Goal: Task Accomplishment & Management: Complete application form

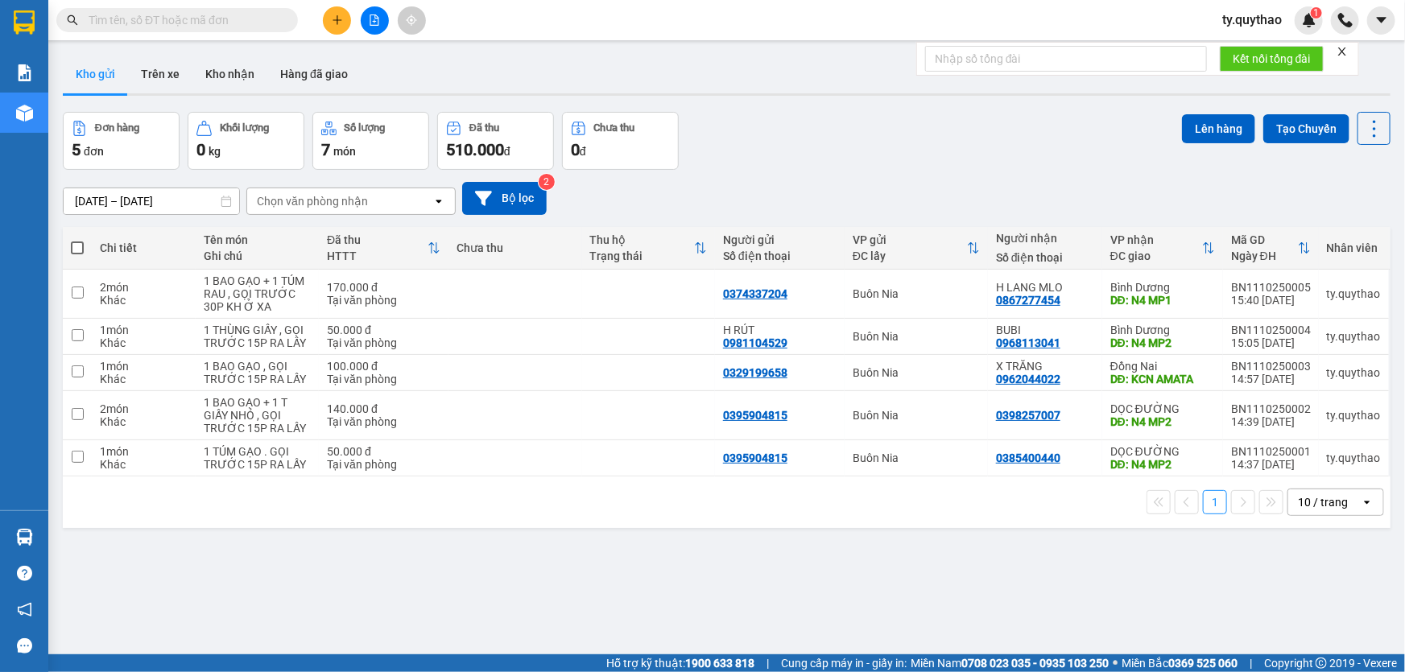
click at [1259, 644] on div "ver 1.8.146 Kho gửi Trên xe Kho nhận Hàng đã giao Đơn hàng 5 đơn Khối lượng 0 k…" at bounding box center [726, 384] width 1340 height 672
click at [335, 20] on icon "plus" at bounding box center [336, 19] width 9 height 1
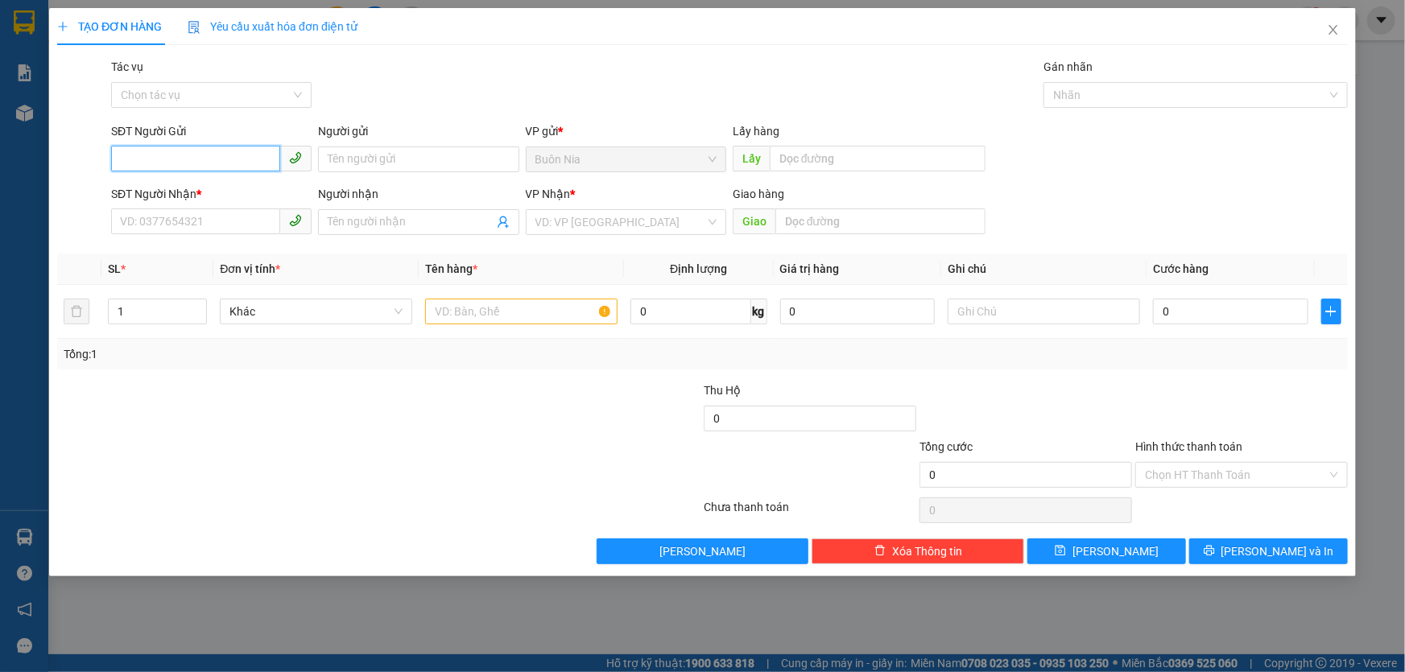
click at [229, 161] on input "SĐT Người Gửi" at bounding box center [195, 159] width 169 height 26
click at [233, 159] on input "0328" at bounding box center [195, 159] width 169 height 26
type input "0"
click at [190, 179] on div "0344289166" at bounding box center [211, 192] width 200 height 26
type input "0344289166"
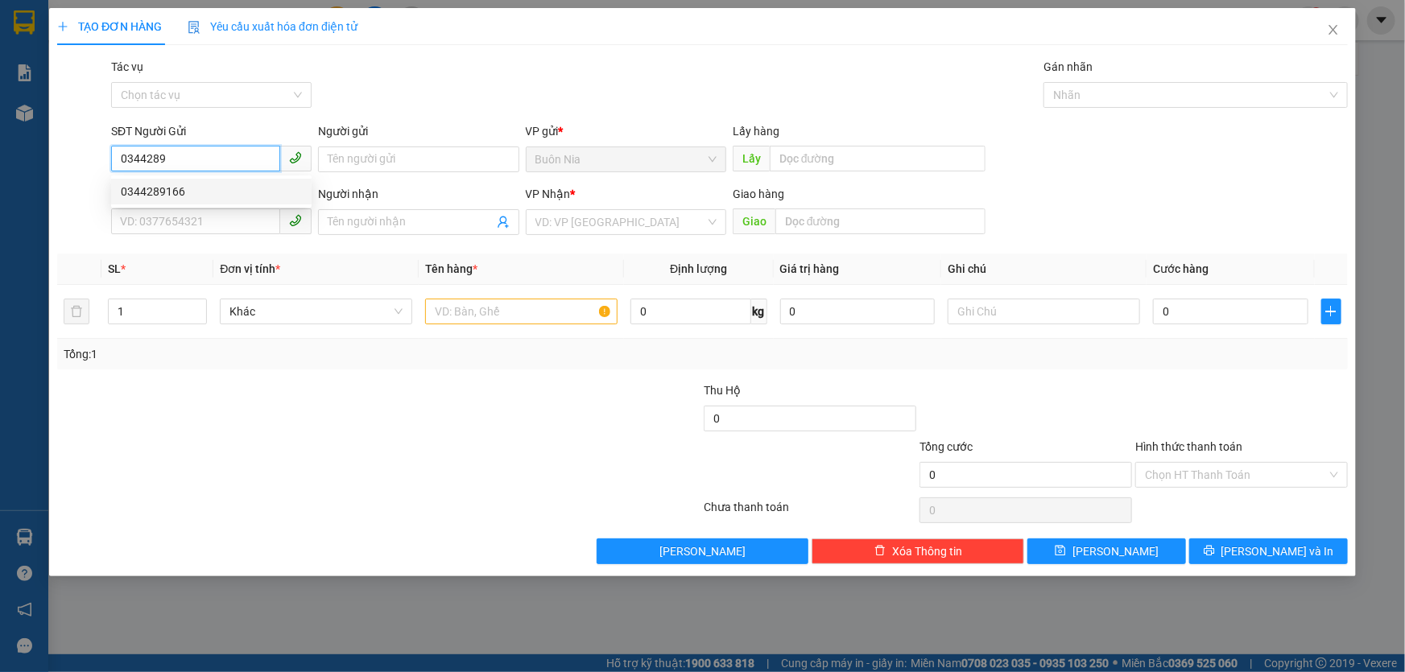
type input "0333942188"
type input "KCN AMATA"
type input "0344289166"
click at [225, 227] on input "0333942188" at bounding box center [195, 221] width 169 height 26
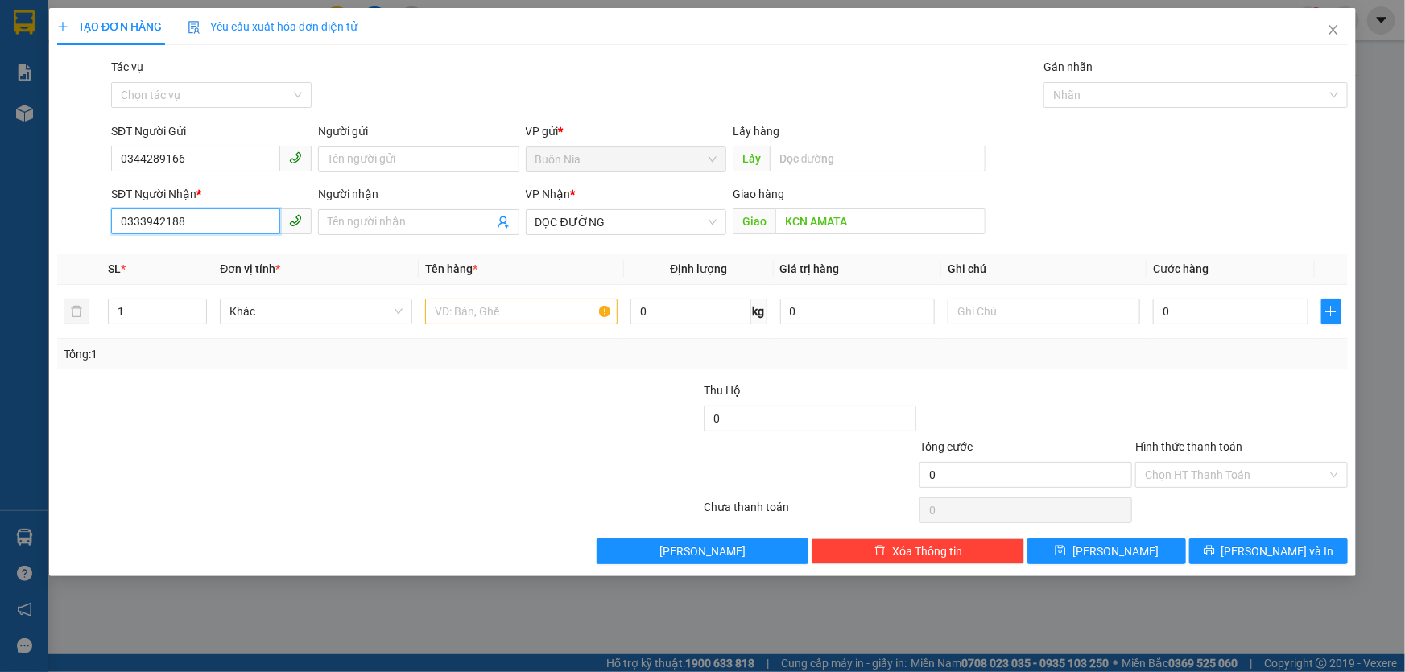
click at [225, 227] on input "0333942188" at bounding box center [195, 221] width 169 height 26
click at [250, 418] on div at bounding box center [271, 410] width 431 height 56
click at [233, 222] on input "0333942188" at bounding box center [195, 221] width 169 height 26
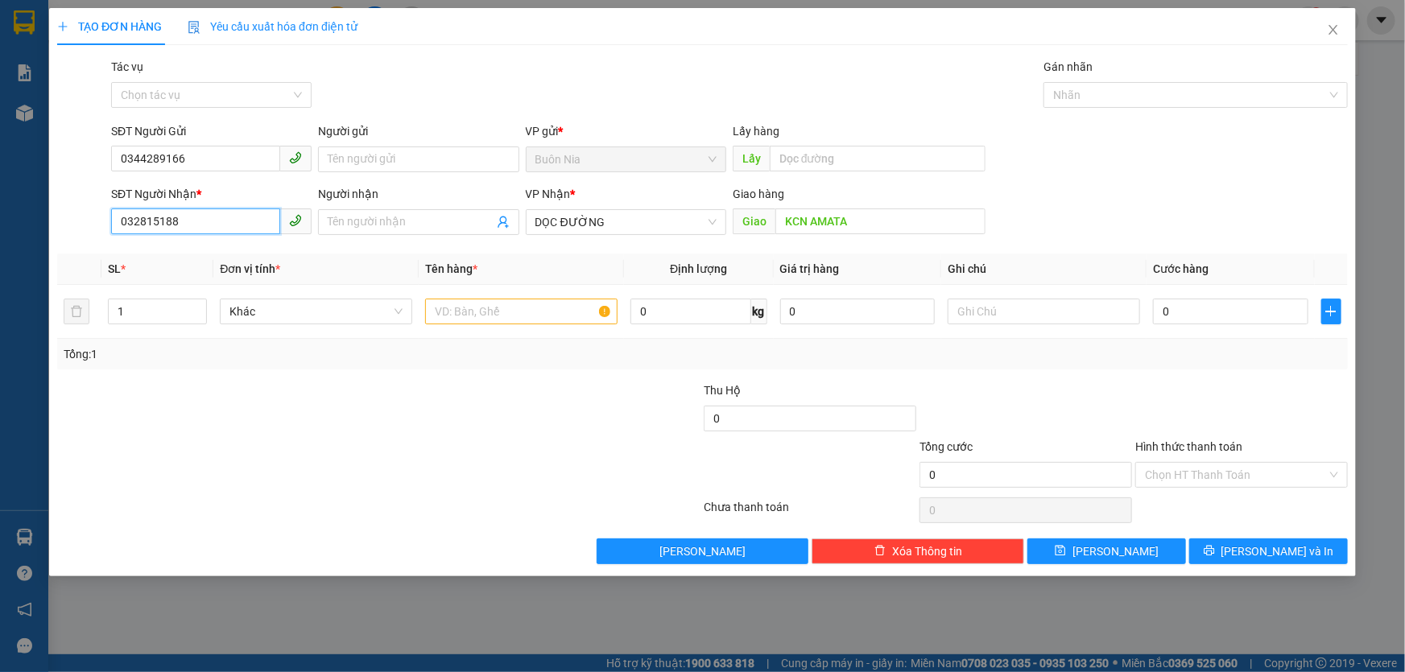
type input "032815188"
click at [278, 425] on div at bounding box center [271, 410] width 431 height 56
click at [458, 313] on input "text" at bounding box center [521, 312] width 192 height 26
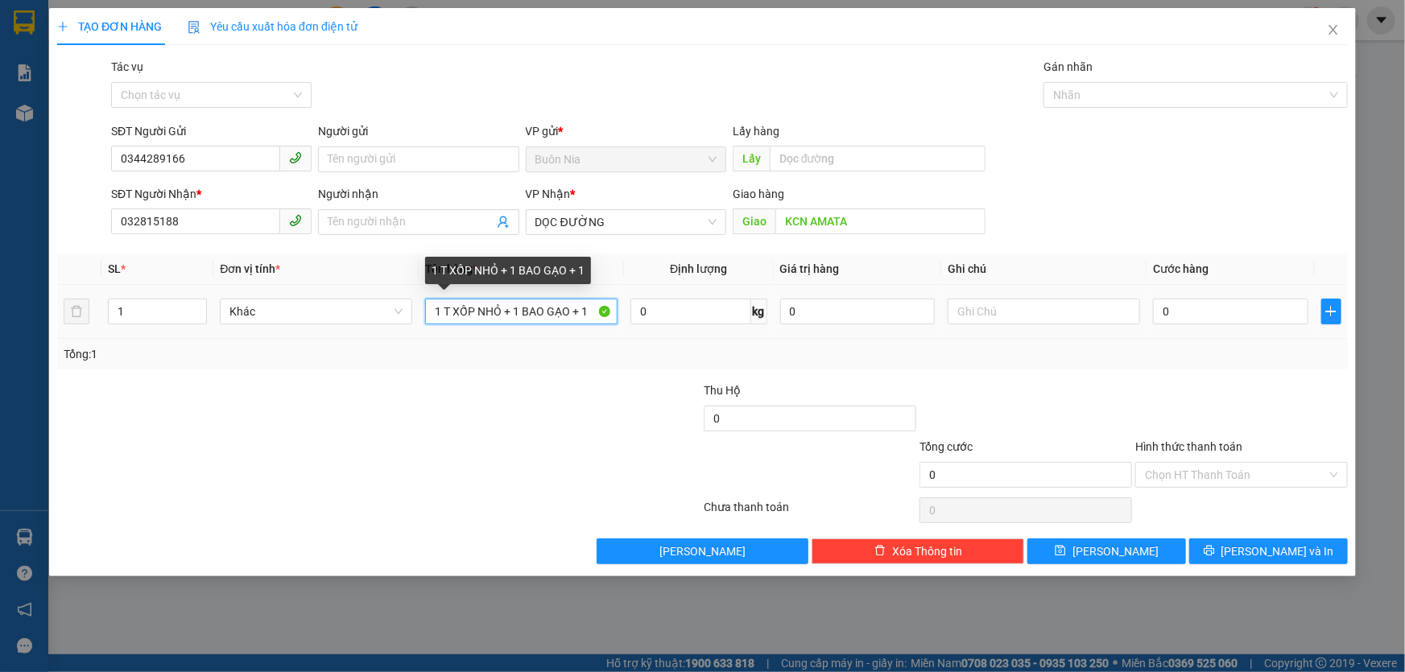
click at [520, 313] on input "1 T XỐP NHỎ + 1 BAO GẠO + 1" at bounding box center [521, 312] width 192 height 26
click at [517, 314] on input "1 T XỐP NHỎ + 1 BAO GẠO + 1" at bounding box center [521, 312] width 192 height 26
click at [584, 309] on input "1 T XỐP NHỎ +1 BAO GẠO + 1" at bounding box center [521, 312] width 192 height 26
click at [596, 305] on input "1 T XỐP NHỎ +1 BAO GẠO +1" at bounding box center [521, 312] width 192 height 26
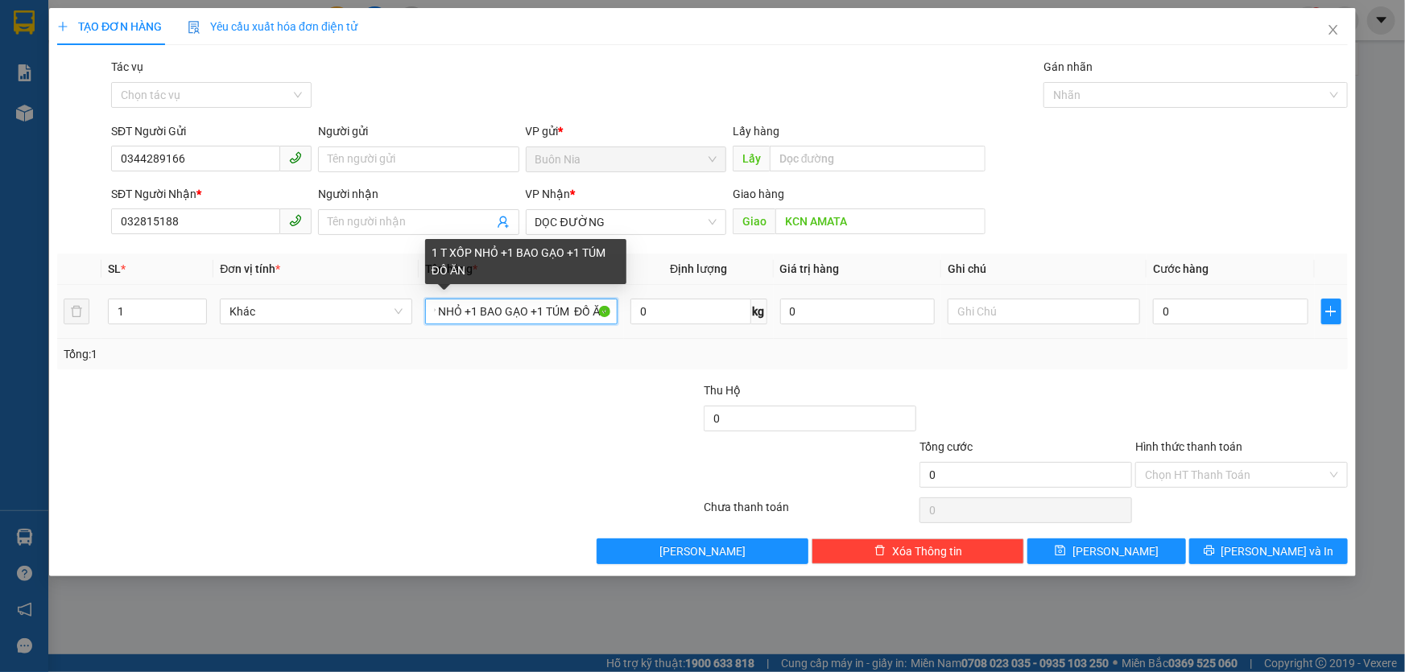
click at [567, 316] on input "1 T XỐP NHỎ +1 BAO GẠO +1 TÚM ĐỒ ĂN" at bounding box center [521, 312] width 192 height 26
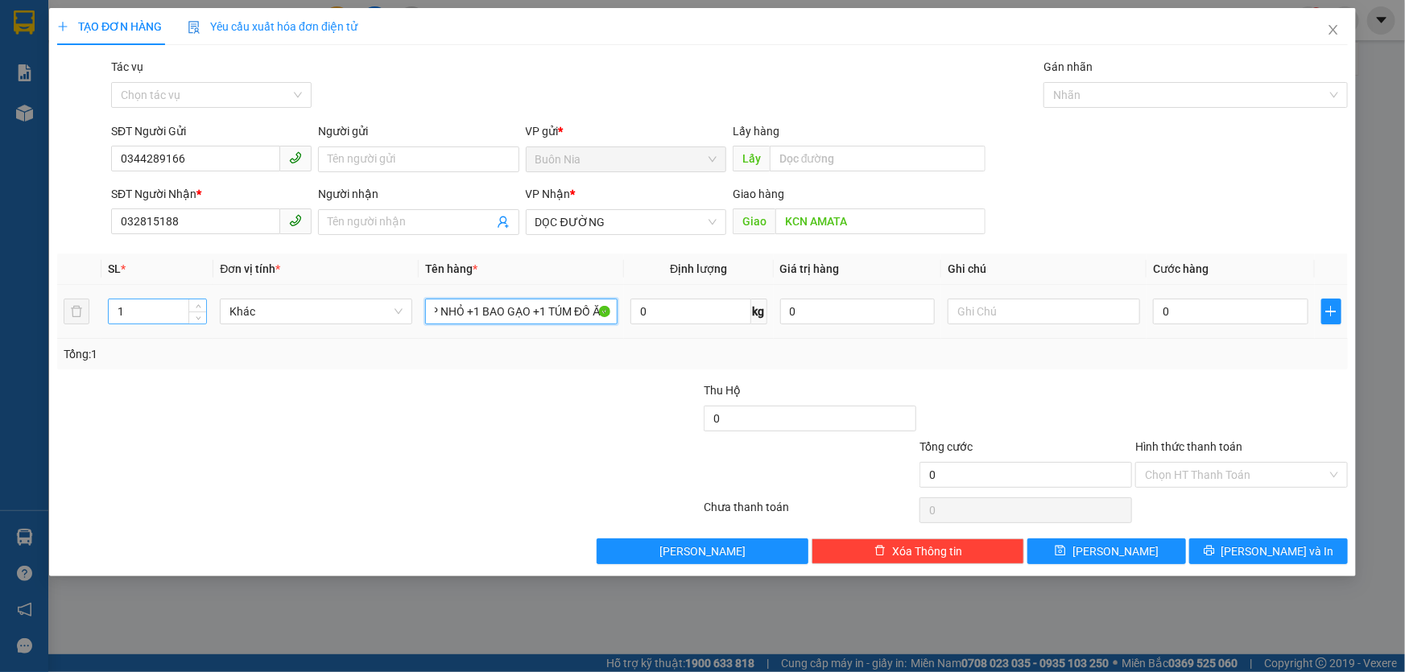
type input "1 T XỐP NHỎ +1 BAO GẠO +1 TÚM ĐỒ ĂN"
click at [167, 303] on input "1" at bounding box center [157, 311] width 97 height 24
type input "3"
click at [1158, 318] on input "0" at bounding box center [1230, 312] width 155 height 26
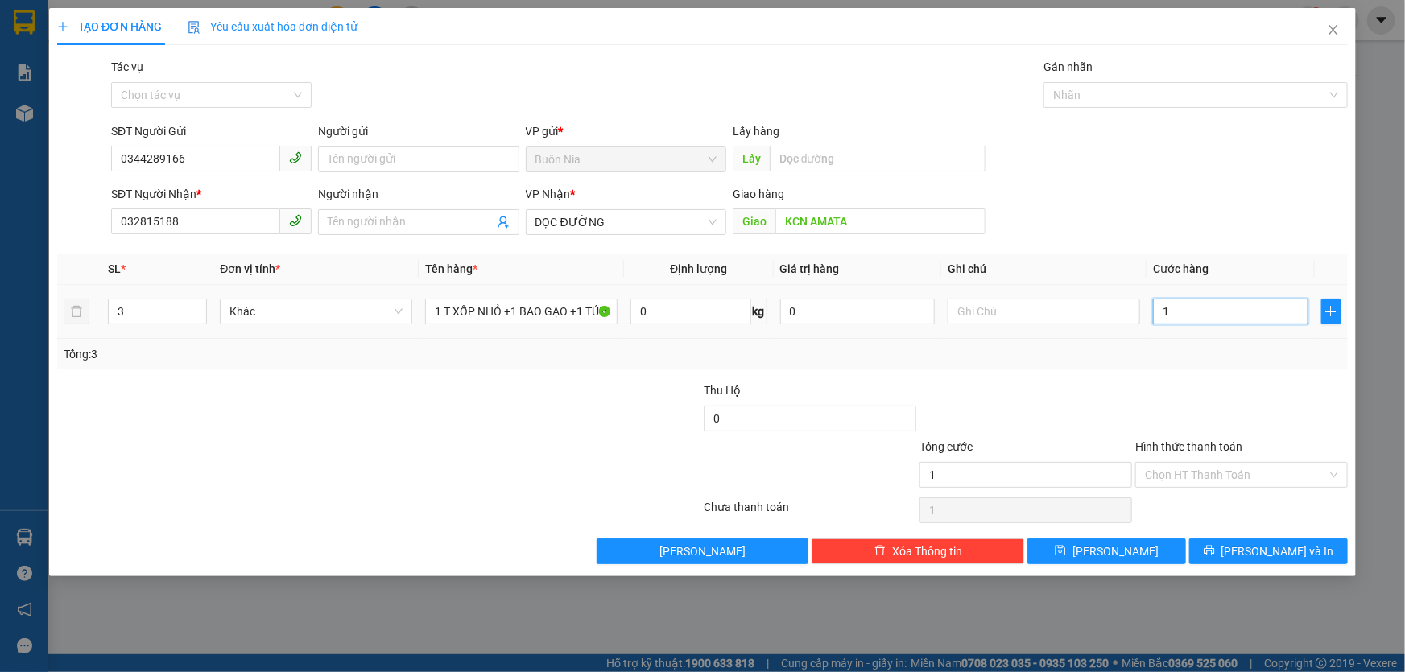
type input "1"
type input "19"
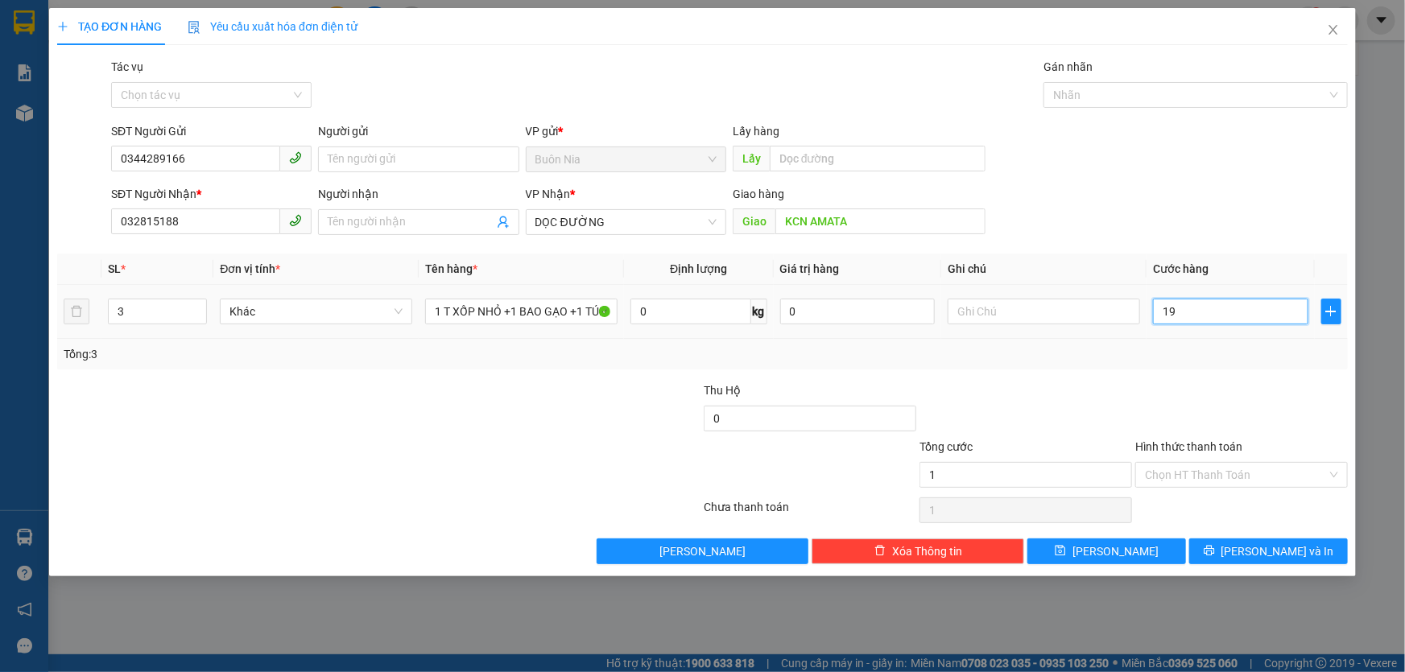
type input "19"
type input "190"
type input "1.900"
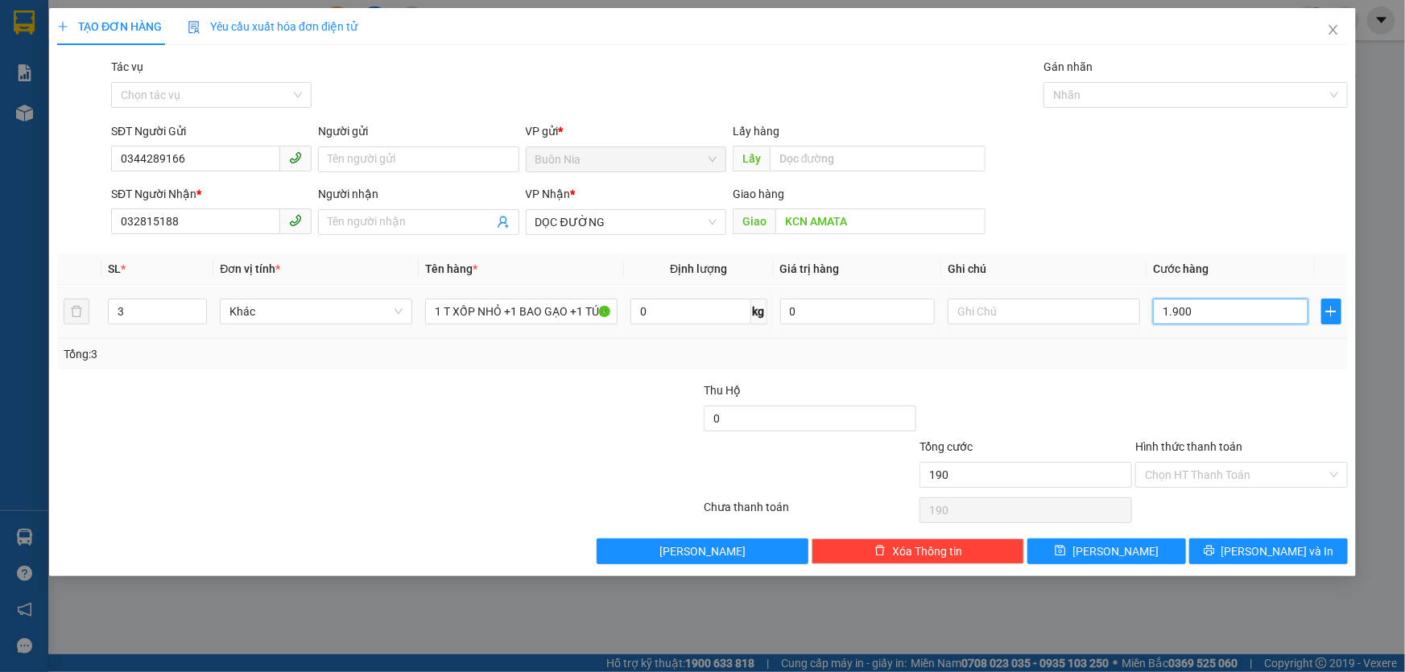
type input "1.900"
type input "19.000"
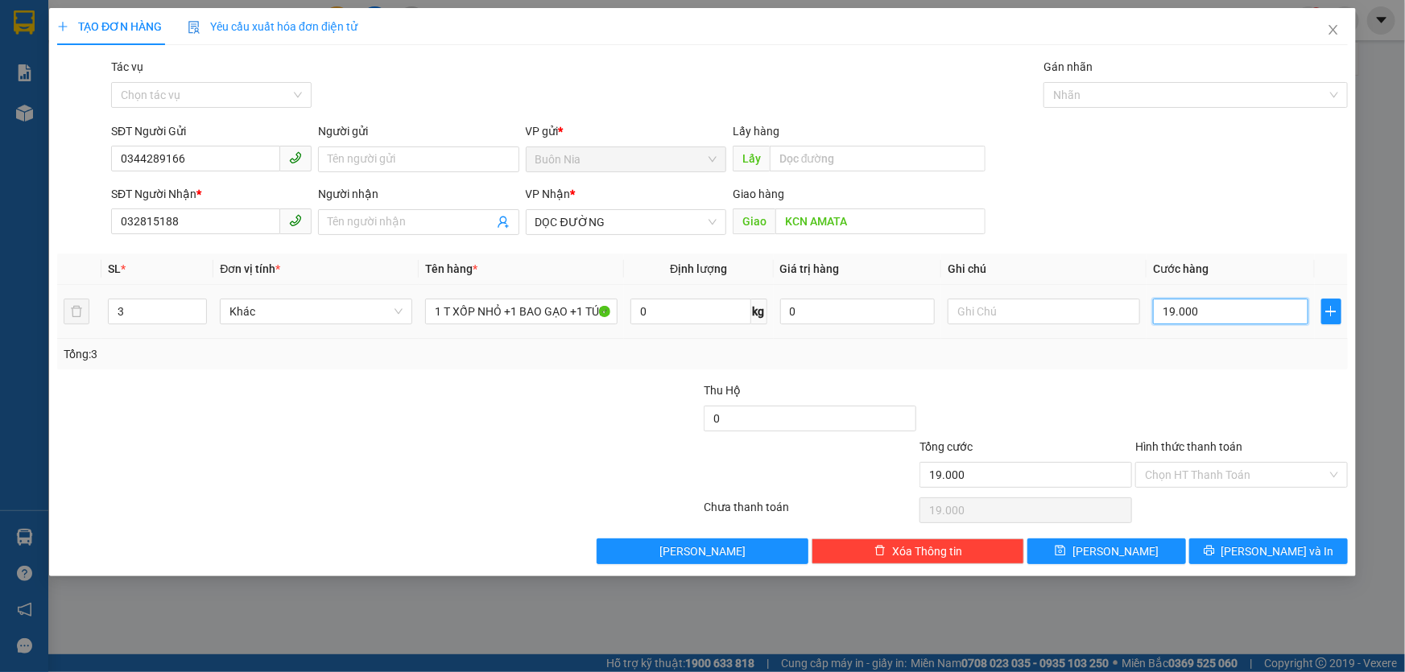
type input "190.000"
click at [1257, 483] on input "Hình thức thanh toán" at bounding box center [1236, 475] width 182 height 24
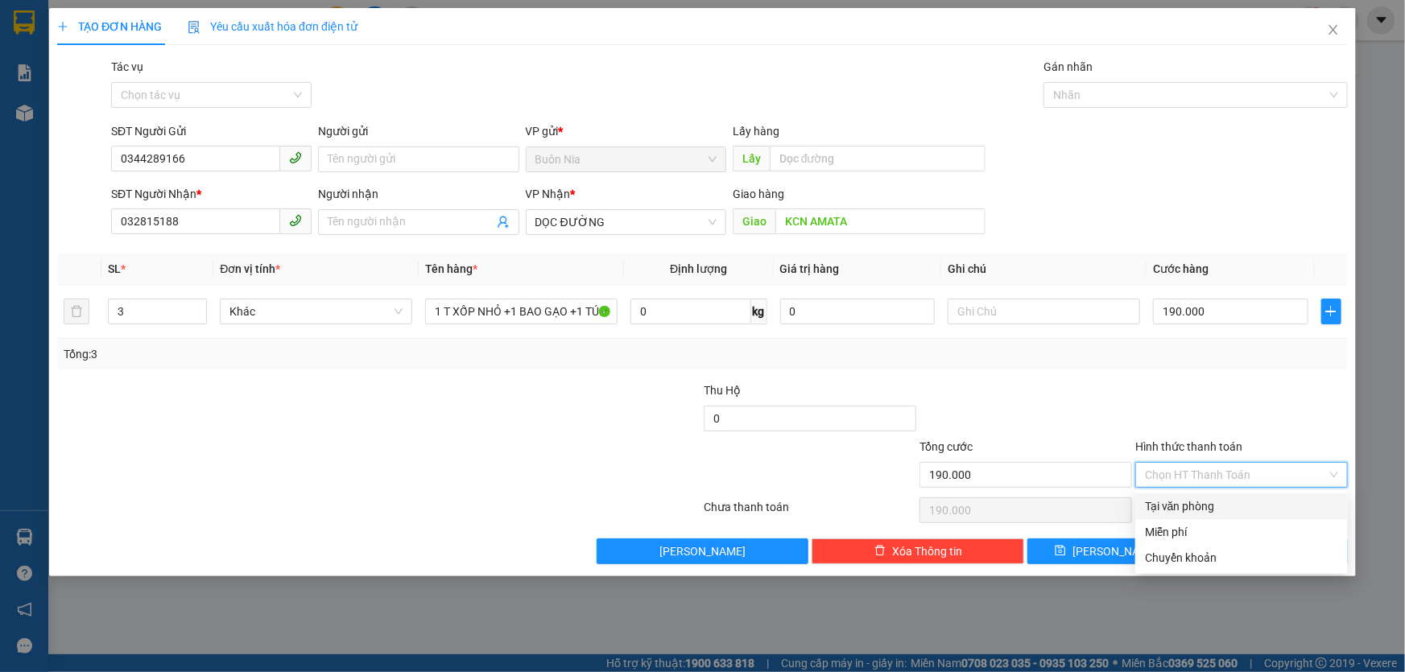
click at [1248, 511] on div "Tại văn phòng" at bounding box center [1241, 506] width 193 height 18
type input "0"
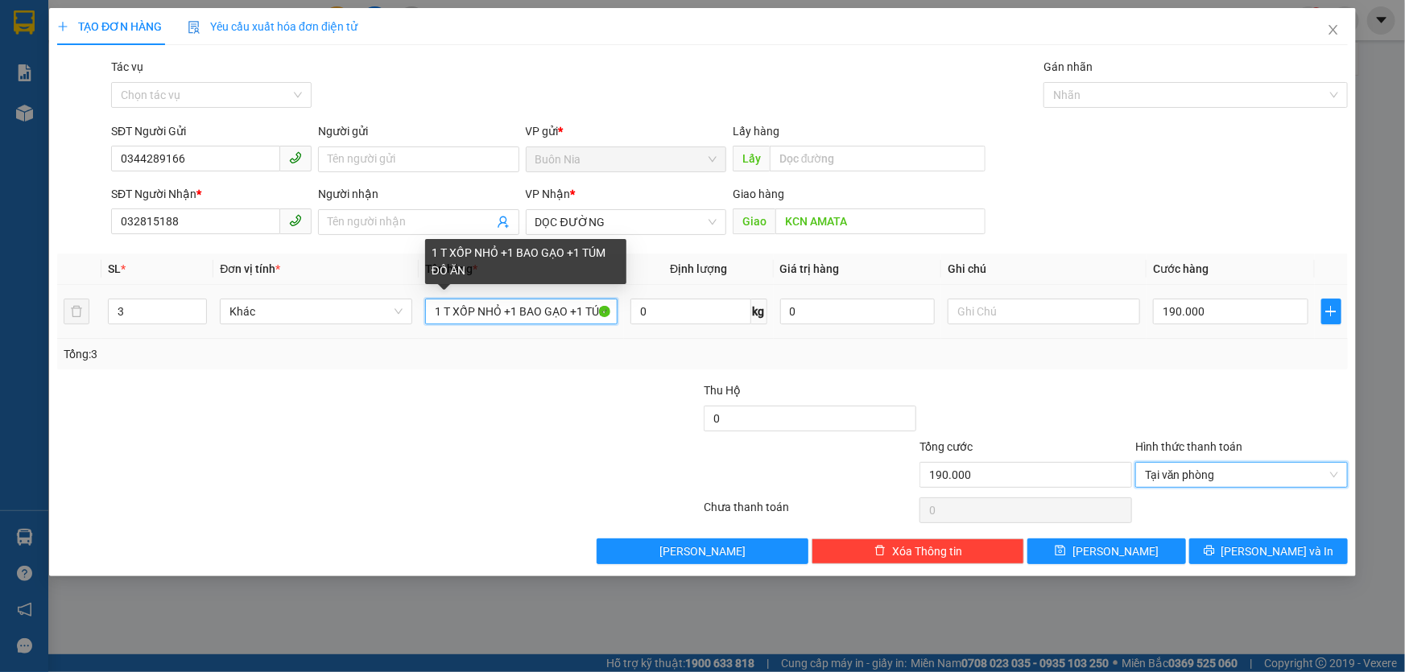
click at [610, 312] on input "1 T XỐP NHỎ +1 BAO GẠO +1 TÚM ĐỒ ĂN" at bounding box center [521, 312] width 192 height 26
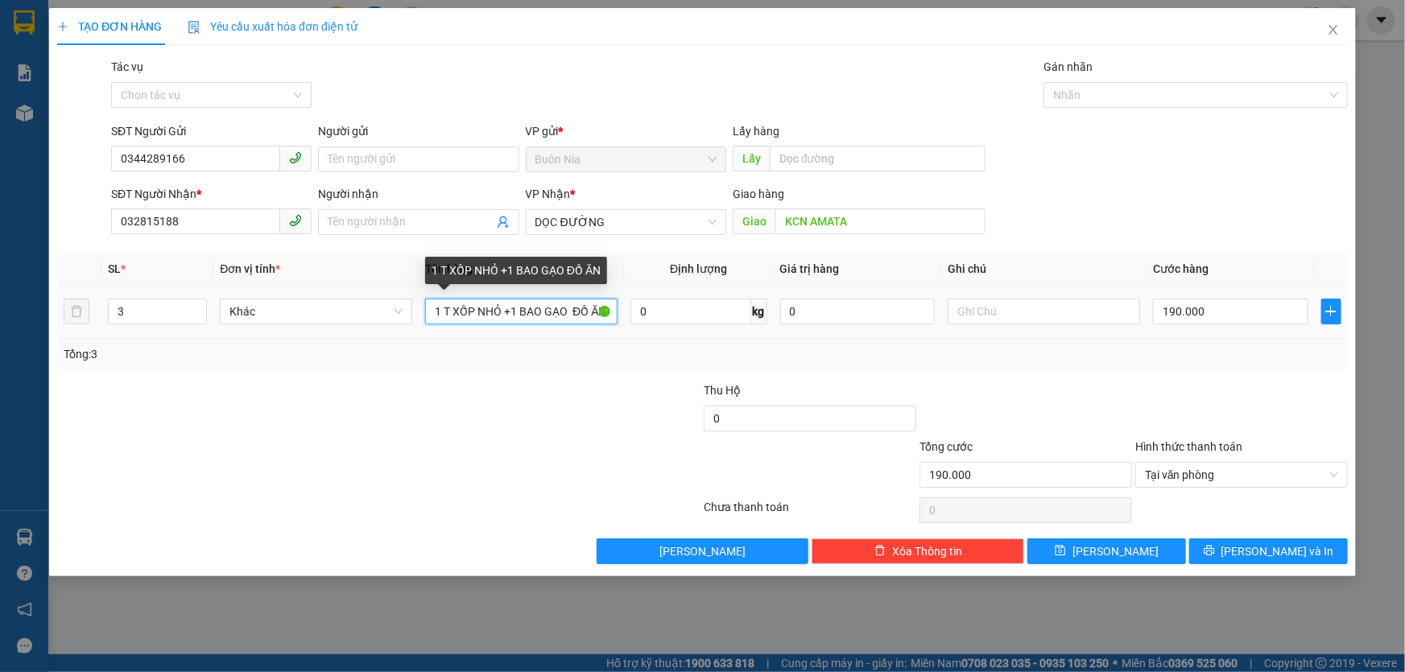
click at [610, 312] on input "1 T XỐP NHỎ +1 BAO GẠO ĐỒ ĂN" at bounding box center [521, 312] width 192 height 26
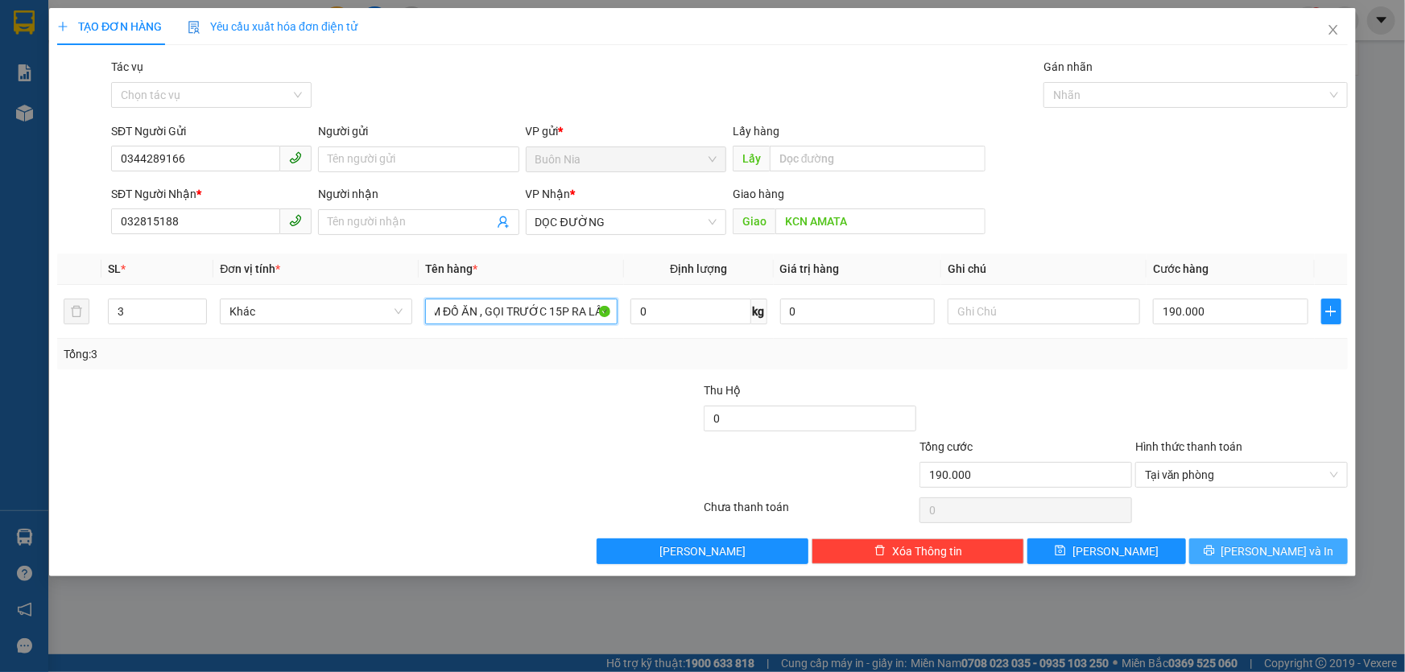
type input "1 T XỐP NHỎ +1 BAO GẠO+ 1 TÚM ĐỒ ĂN , GỌI TRƯỚC 15P RA LẤY"
click at [1248, 548] on button "[PERSON_NAME] và In" at bounding box center [1268, 552] width 159 height 26
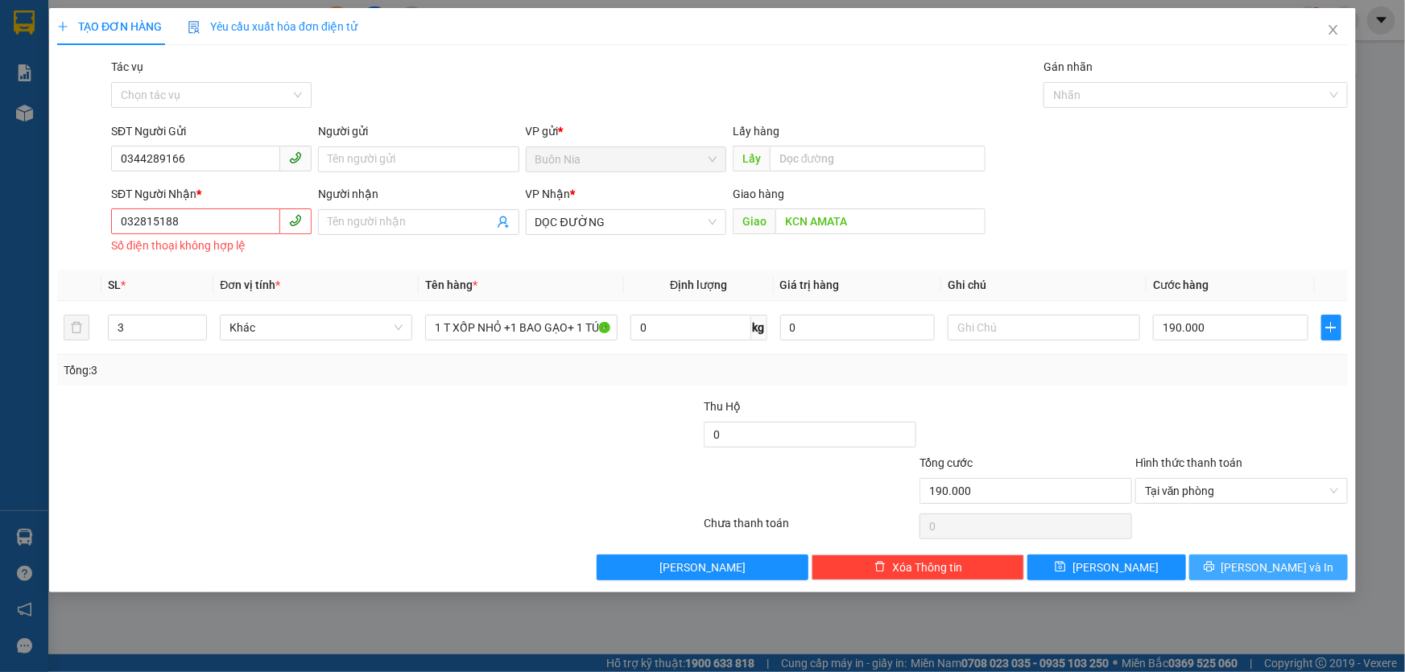
click at [1271, 572] on span "[PERSON_NAME] và In" at bounding box center [1277, 568] width 113 height 18
click at [205, 220] on input "032815188" at bounding box center [195, 221] width 169 height 26
click at [154, 223] on input "032815188" at bounding box center [195, 221] width 169 height 26
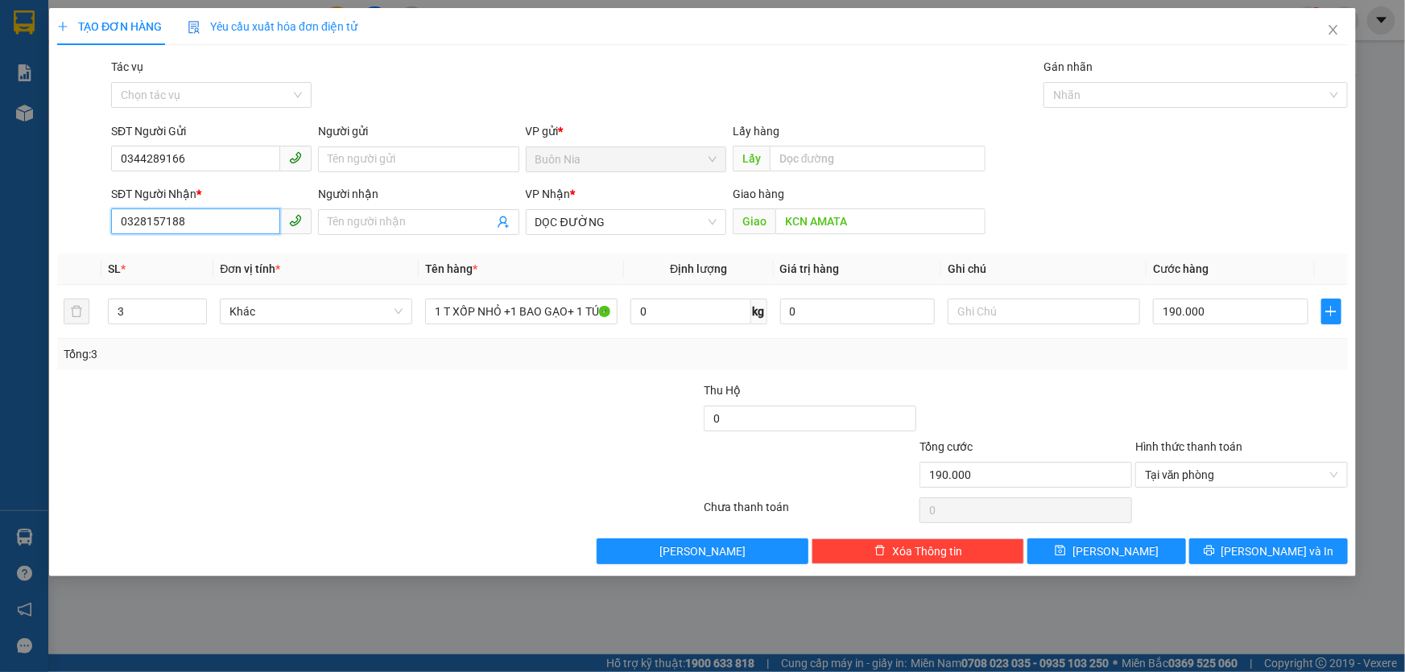
type input "0328157188"
click at [412, 415] on div at bounding box center [271, 410] width 431 height 56
click at [1230, 549] on button "[PERSON_NAME] và In" at bounding box center [1268, 552] width 159 height 26
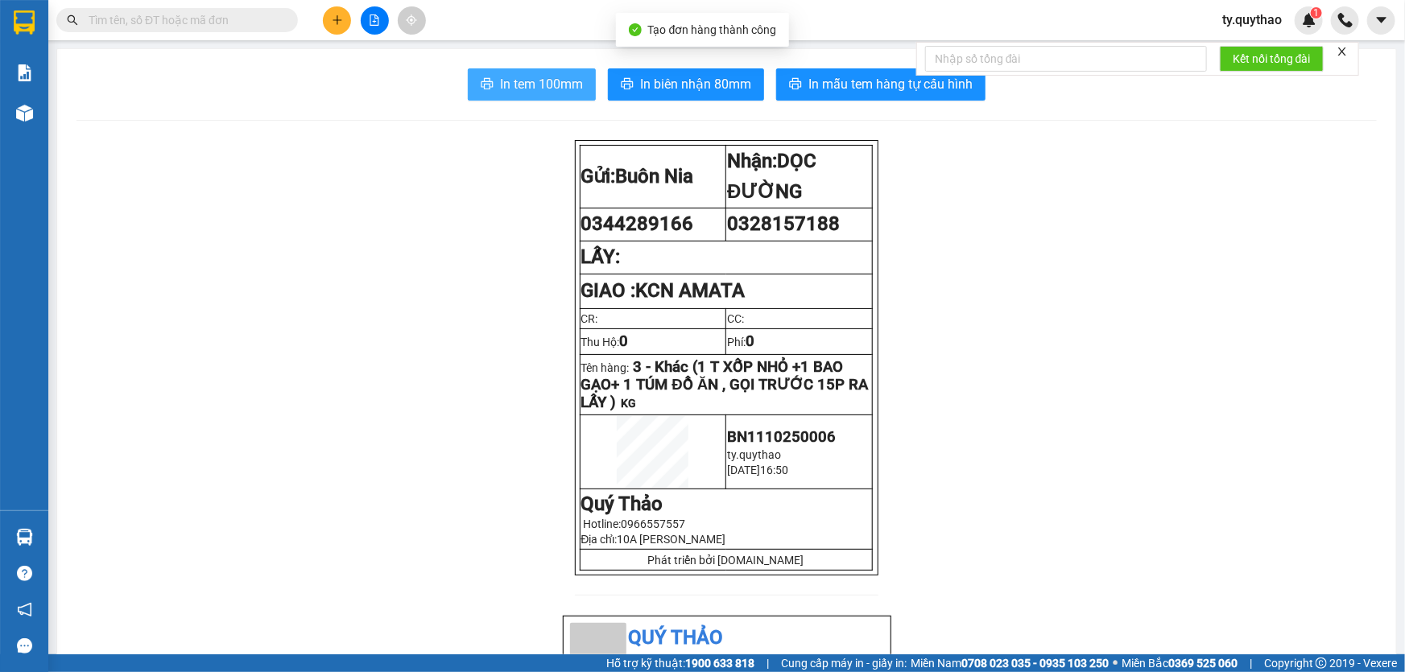
click at [511, 93] on span "In tem 100mm" at bounding box center [541, 84] width 83 height 20
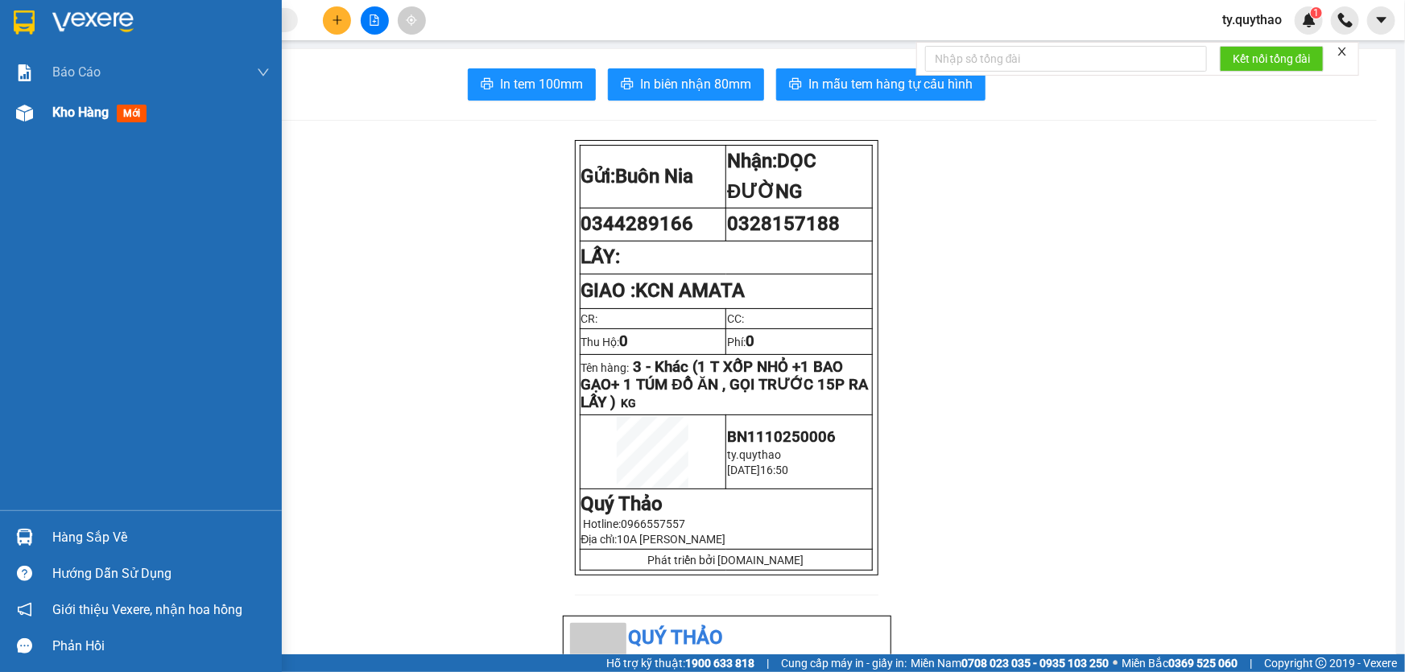
click at [89, 113] on span "Kho hàng" at bounding box center [80, 112] width 56 height 15
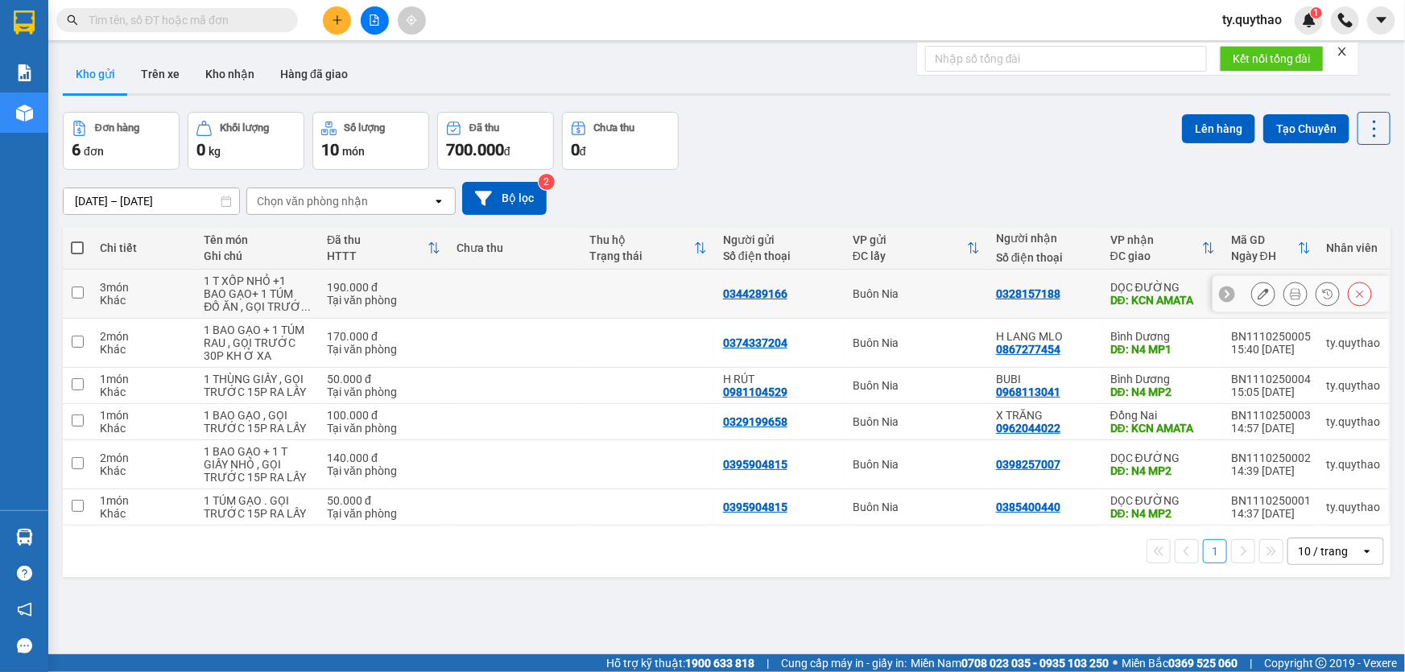
click at [85, 297] on td at bounding box center [77, 294] width 29 height 49
checkbox input "true"
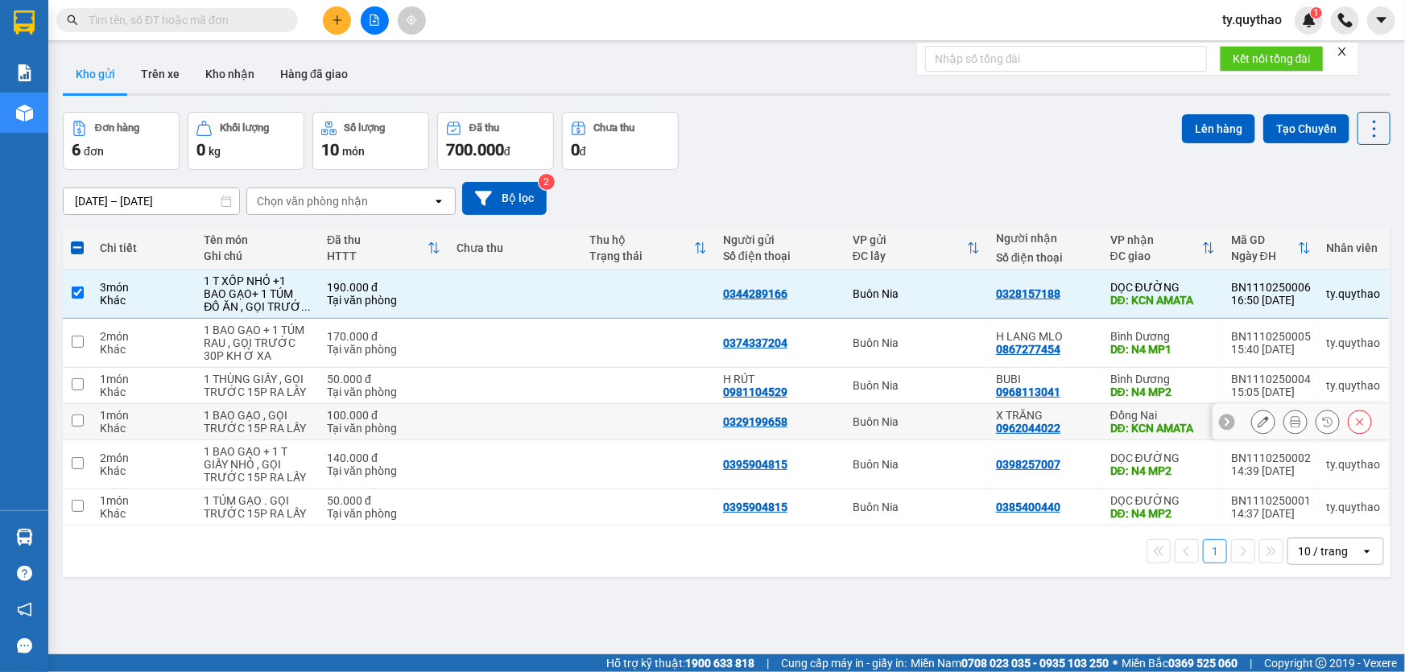
click at [84, 416] on td at bounding box center [77, 422] width 29 height 36
checkbox input "true"
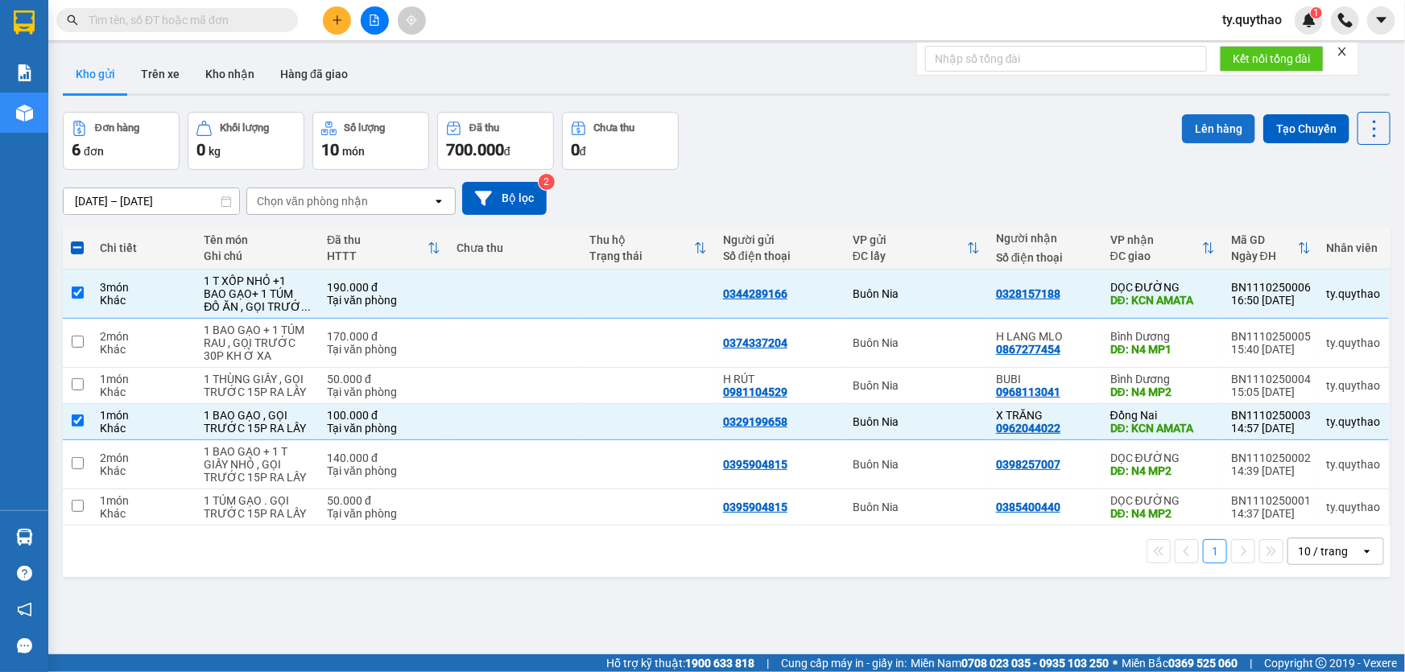
click at [1212, 133] on button "Lên hàng" at bounding box center [1218, 128] width 73 height 29
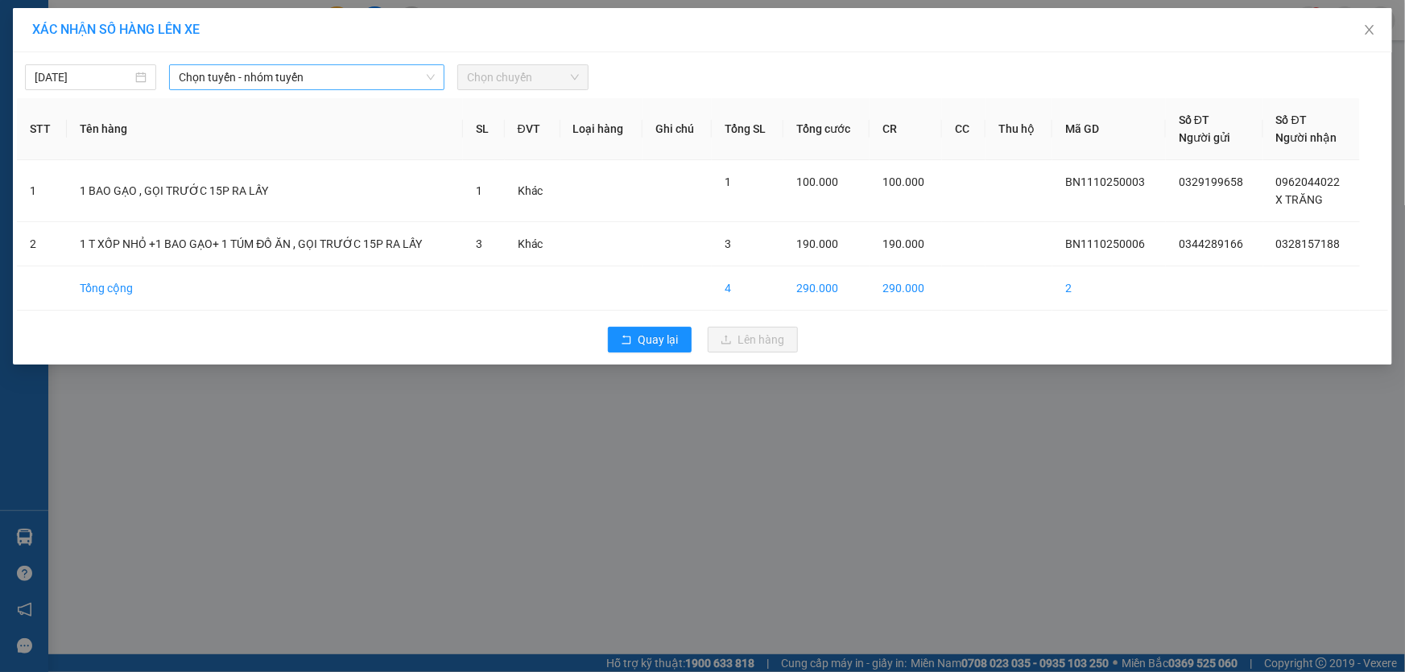
click at [341, 70] on span "Chọn tuyến - nhóm tuyến" at bounding box center [307, 77] width 256 height 24
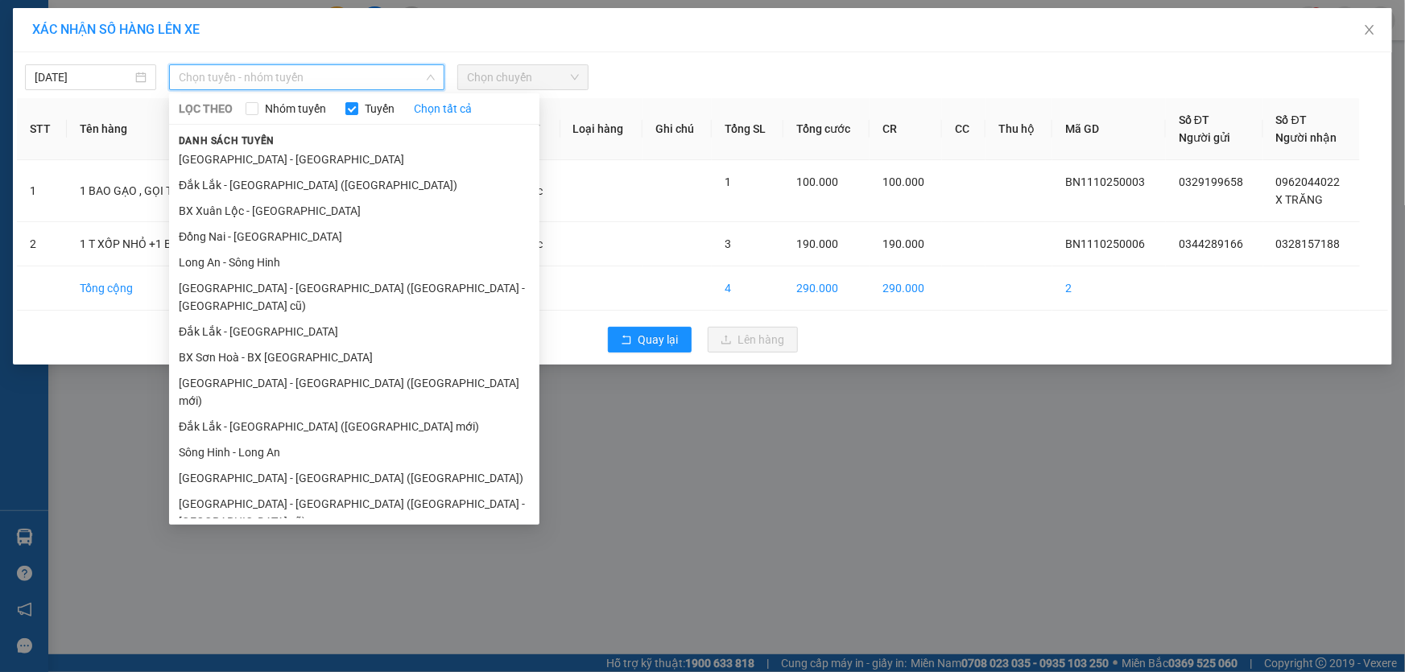
scroll to position [42, 0]
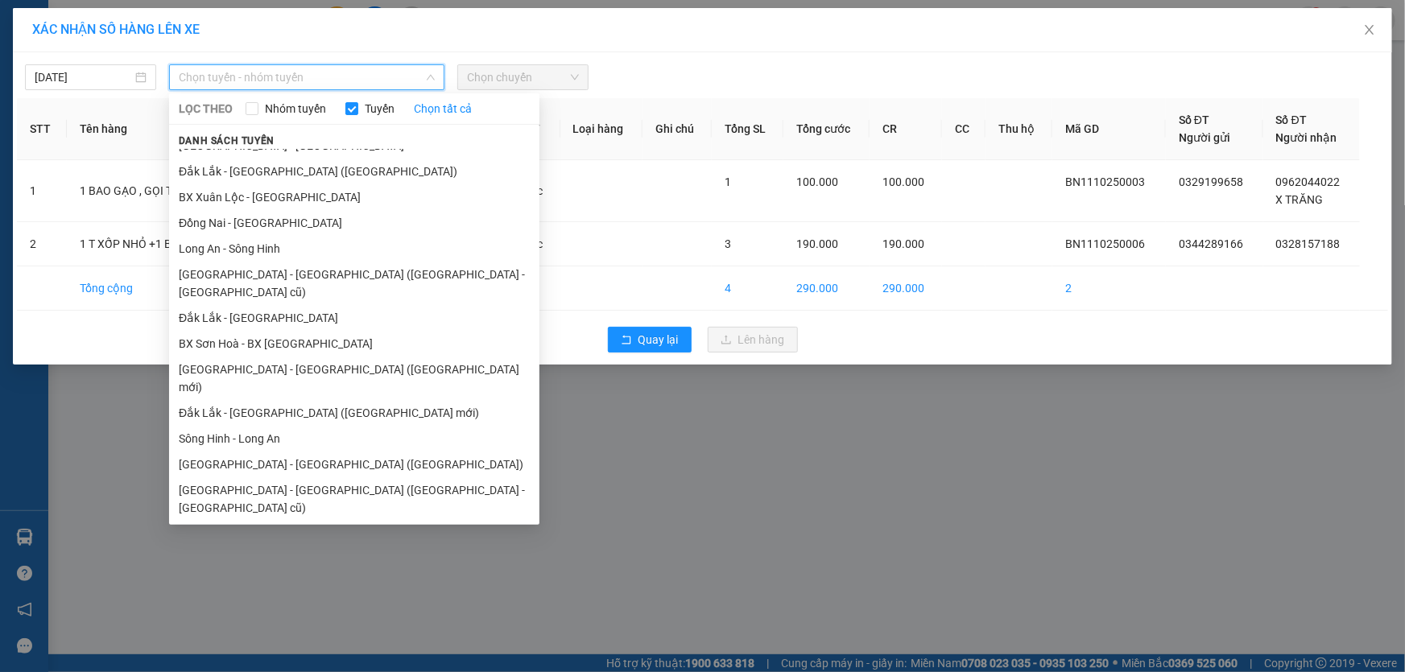
click at [305, 547] on li "Đắk Lắk - [GEOGRAPHIC_DATA]" at bounding box center [354, 560] width 370 height 26
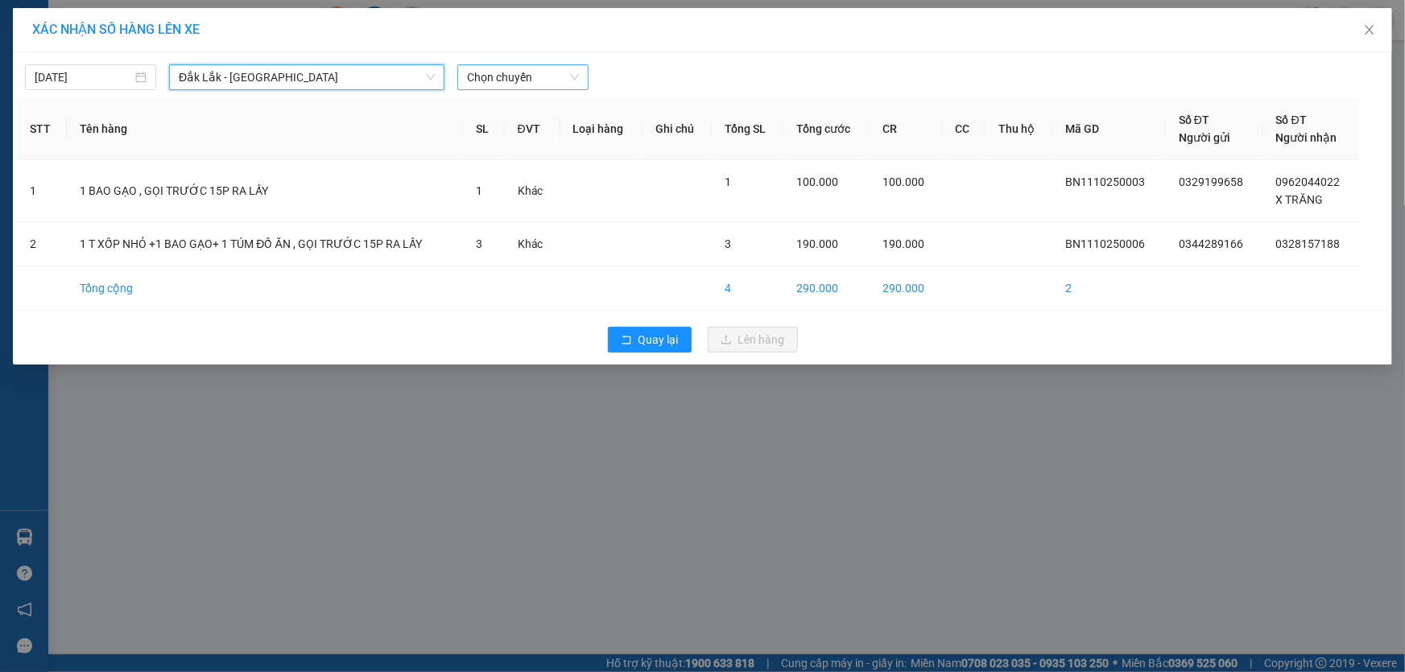
click at [519, 80] on span "Chọn chuyến" at bounding box center [523, 77] width 112 height 24
click at [540, 77] on span "Chọn chuyến" at bounding box center [523, 77] width 112 height 24
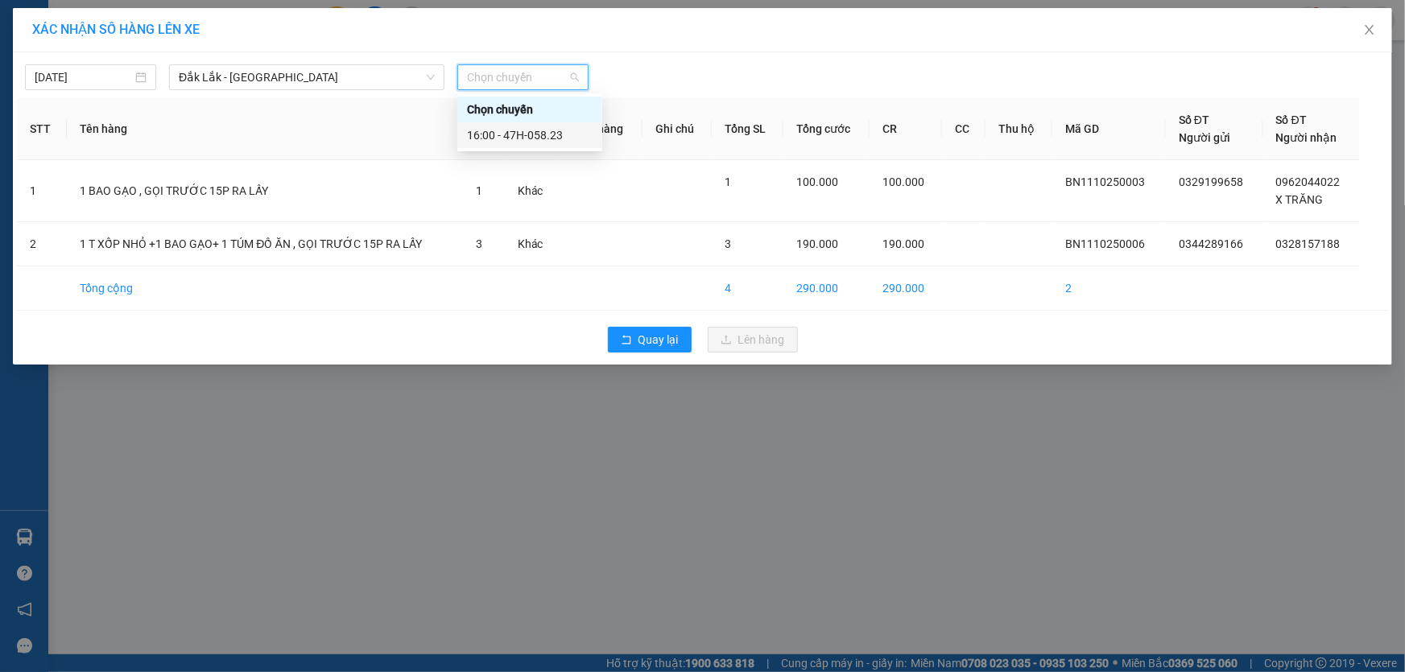
click at [540, 138] on div "16:00 - 47H-058.23" at bounding box center [530, 135] width 126 height 18
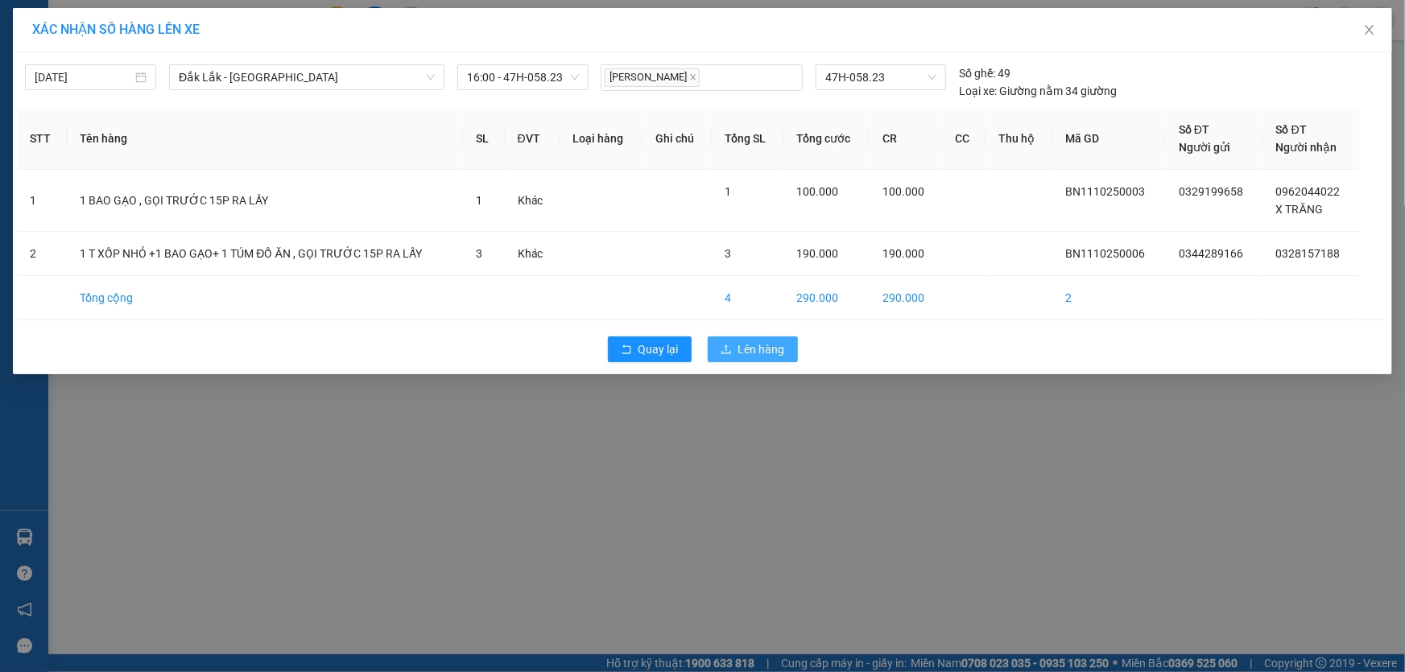
click at [747, 340] on span "Lên hàng" at bounding box center [761, 349] width 47 height 18
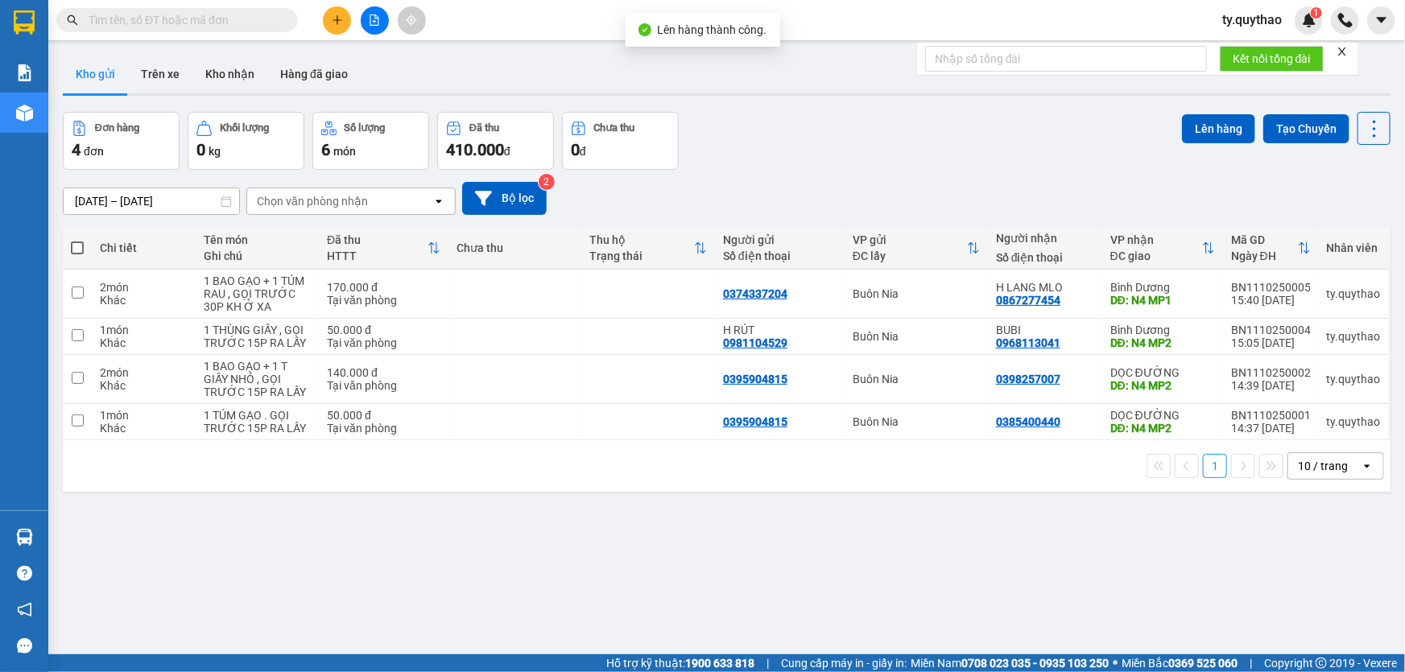
click at [77, 250] on span at bounding box center [77, 247] width 13 height 13
click at [77, 240] on input "checkbox" at bounding box center [77, 240] width 0 height 0
checkbox input "true"
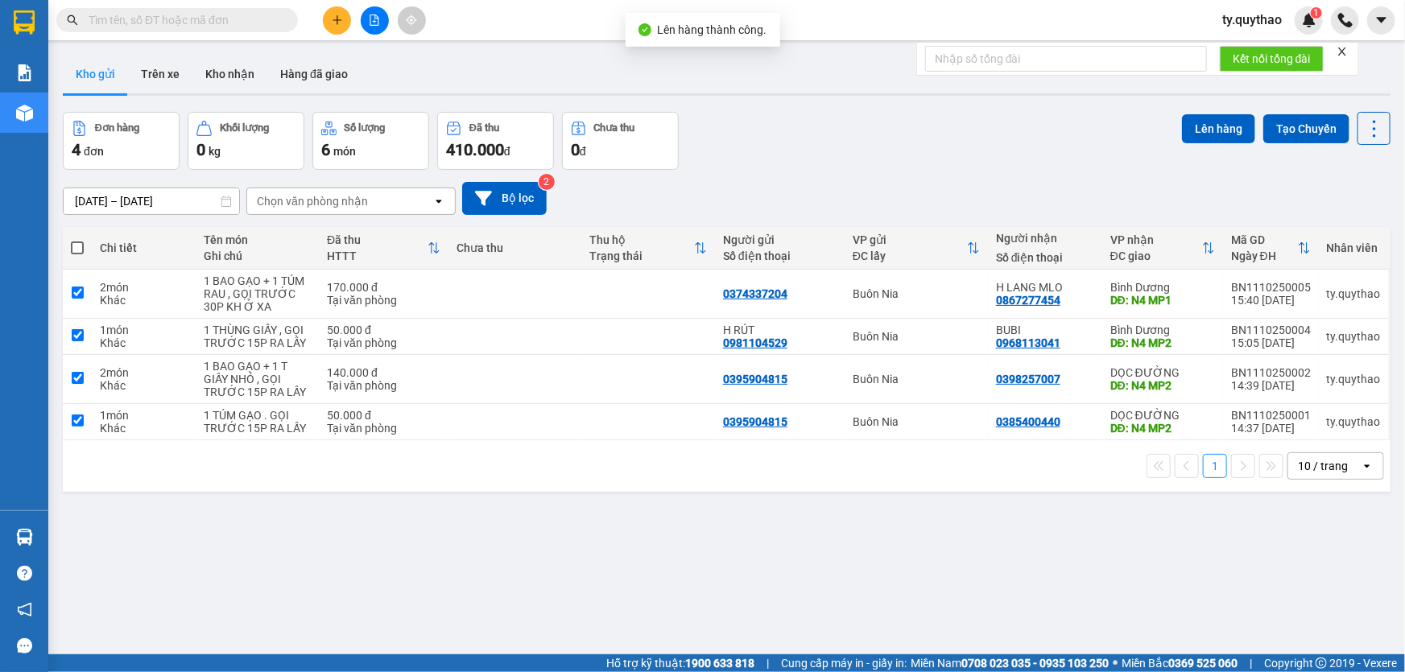
checkbox input "true"
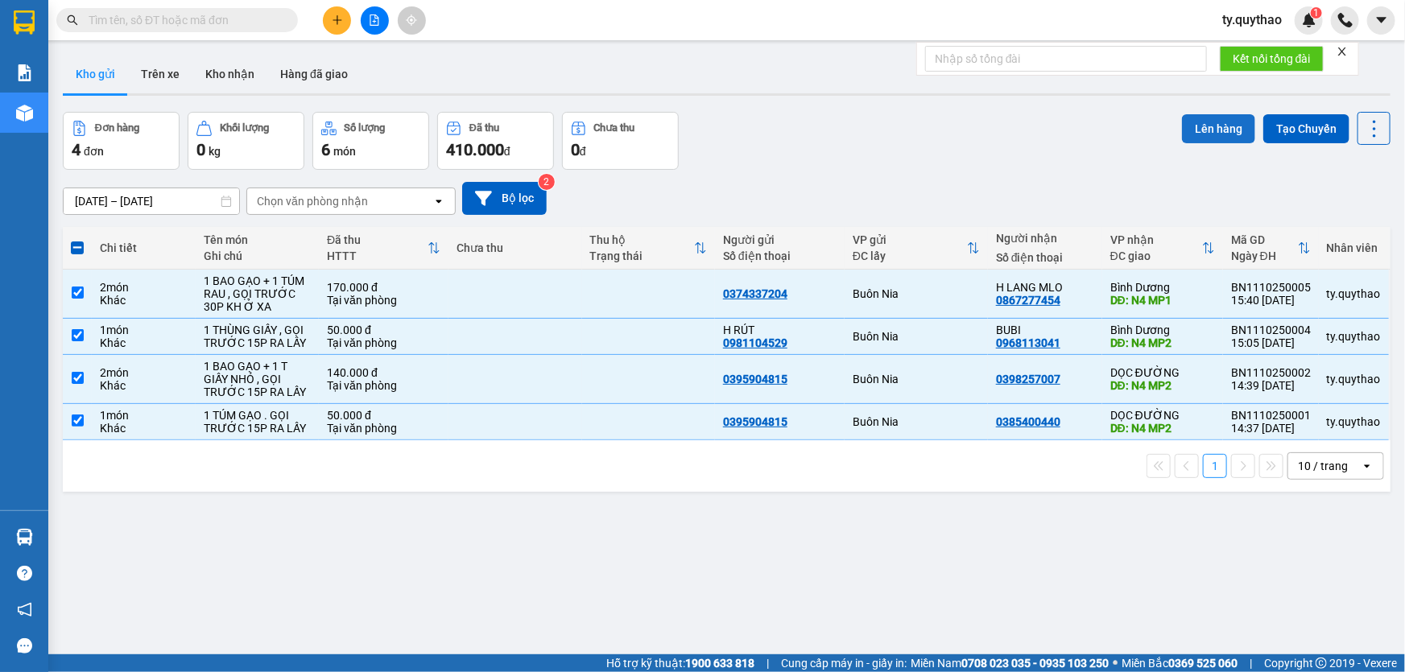
click at [1206, 127] on button "Lên hàng" at bounding box center [1218, 128] width 73 height 29
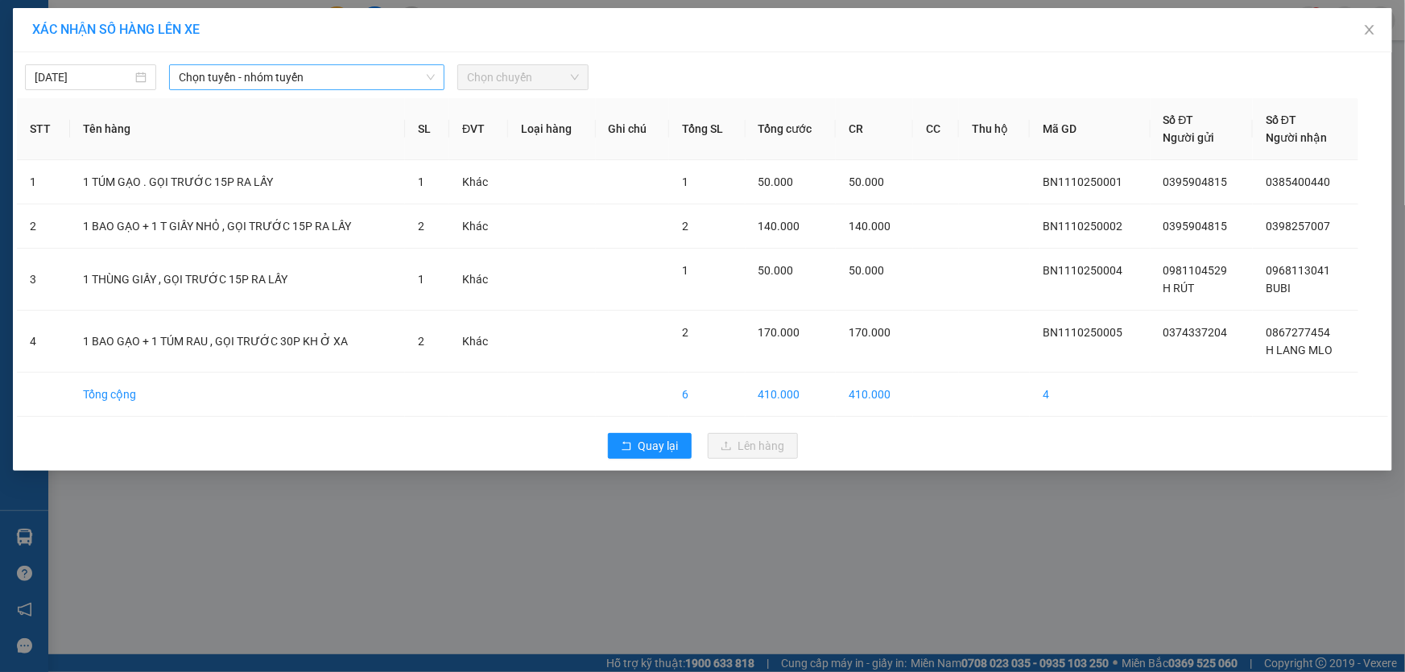
click at [298, 75] on span "Chọn tuyến - nhóm tuyến" at bounding box center [307, 77] width 256 height 24
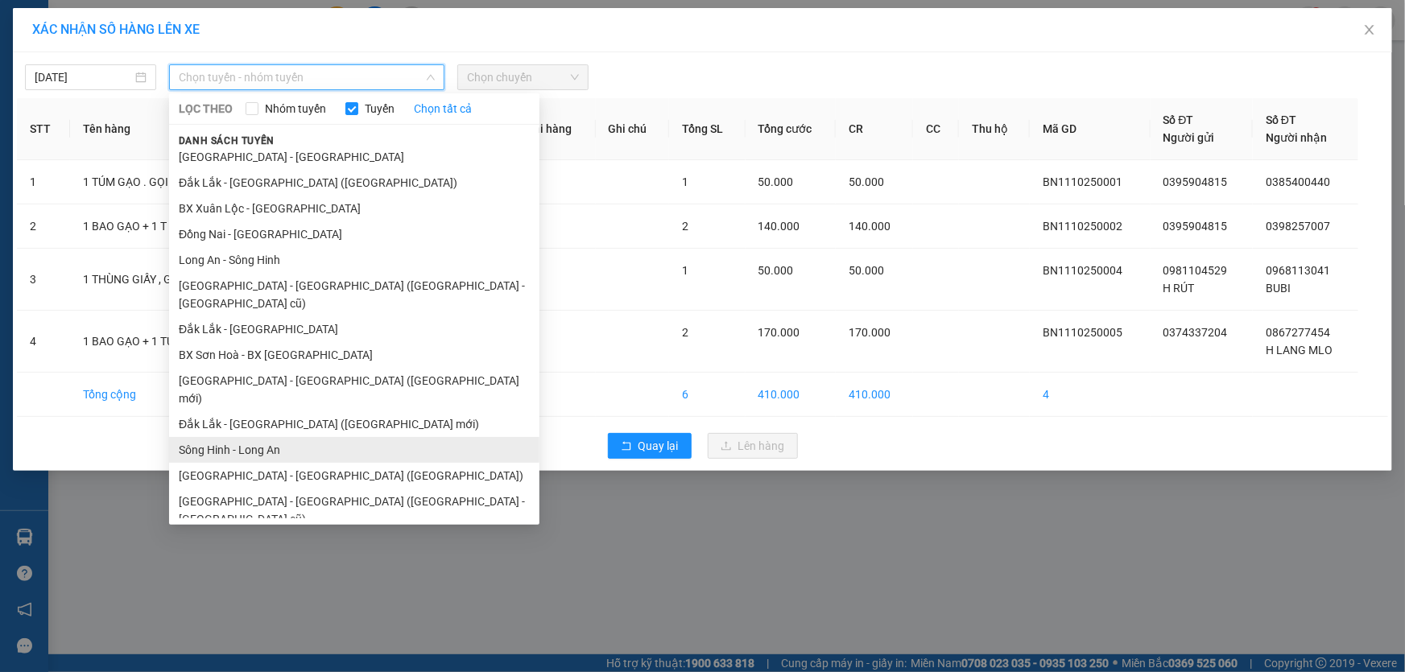
scroll to position [42, 0]
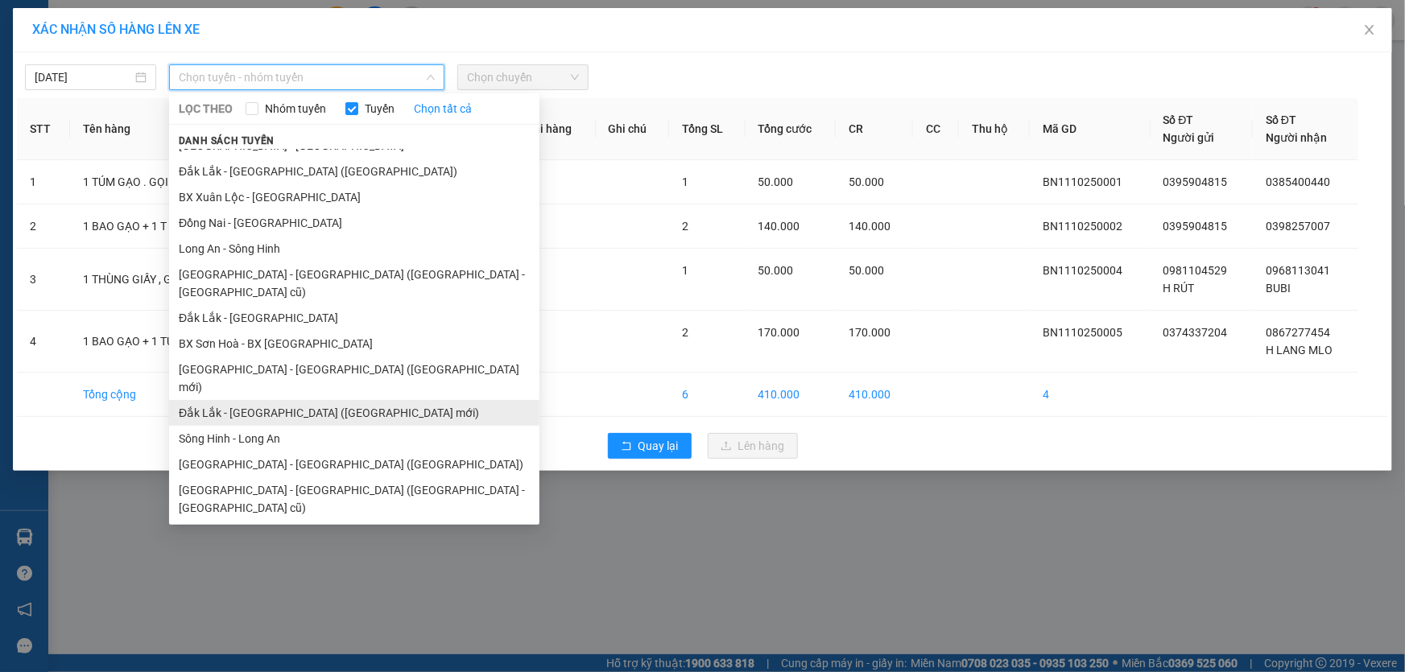
click at [358, 400] on li "Đắk Lắk - [GEOGRAPHIC_DATA] ([GEOGRAPHIC_DATA] mới)" at bounding box center [354, 413] width 370 height 26
drag, startPoint x: 358, startPoint y: 382, endPoint x: 374, endPoint y: 358, distance: 28.4
click at [358, 382] on td "Tổng cộng" at bounding box center [237, 395] width 335 height 44
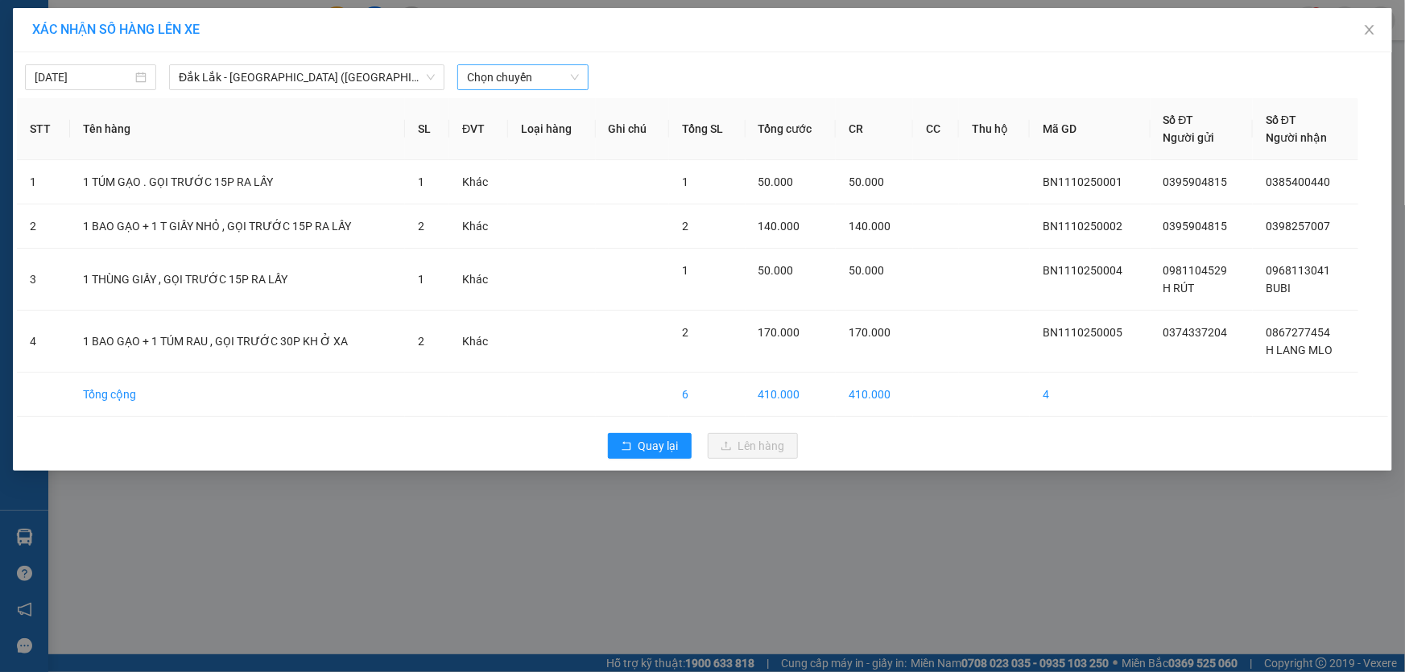
click at [530, 80] on span "Chọn chuyến" at bounding box center [523, 77] width 112 height 24
click at [543, 68] on span "Chọn chuyến" at bounding box center [523, 77] width 112 height 24
click at [563, 163] on div "16:30 - 47F-005.49" at bounding box center [530, 161] width 126 height 18
click at [563, 160] on th "Loại hàng" at bounding box center [551, 129] width 87 height 62
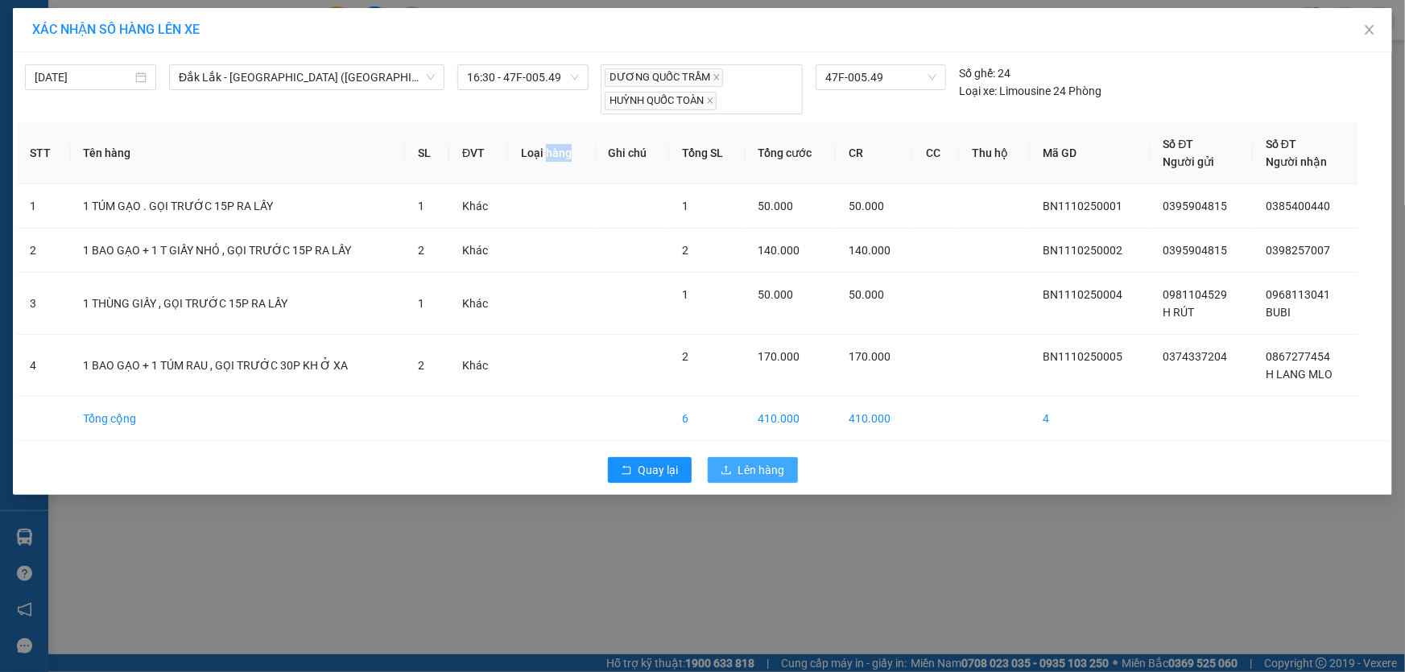
click at [768, 476] on span "Lên hàng" at bounding box center [761, 470] width 47 height 18
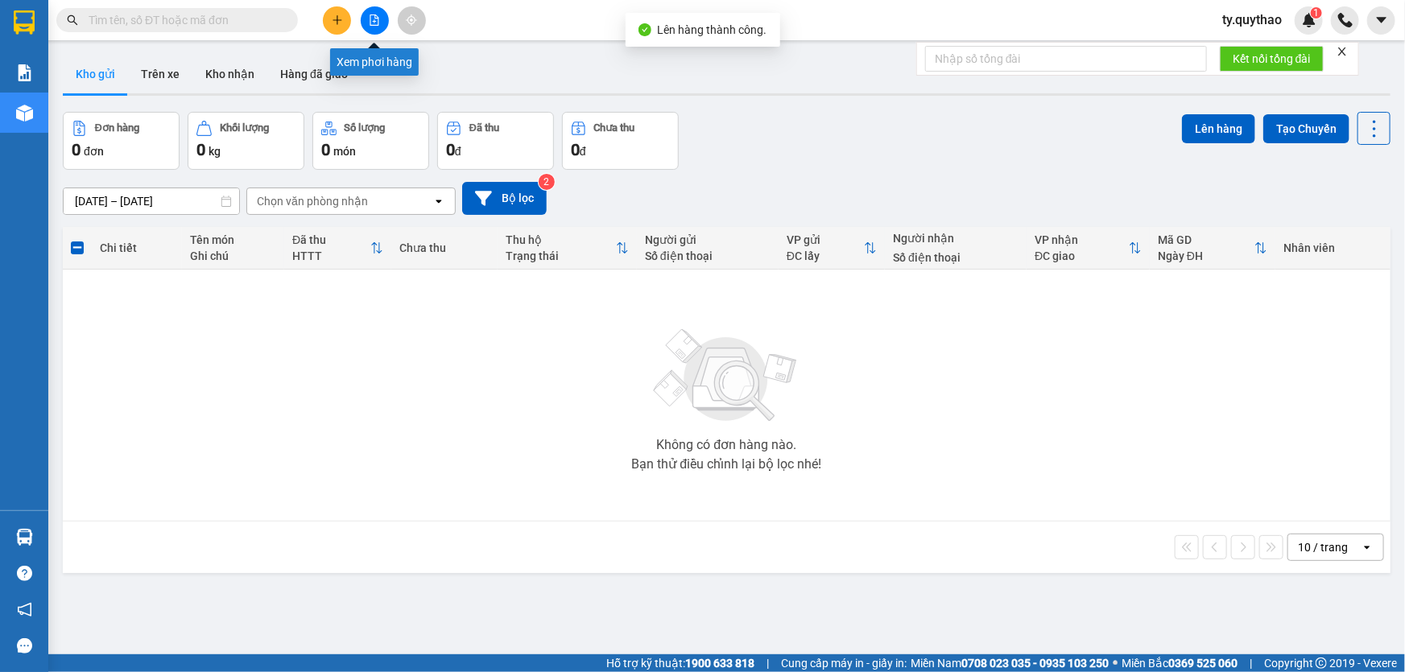
click at [377, 11] on button at bounding box center [375, 20] width 28 height 28
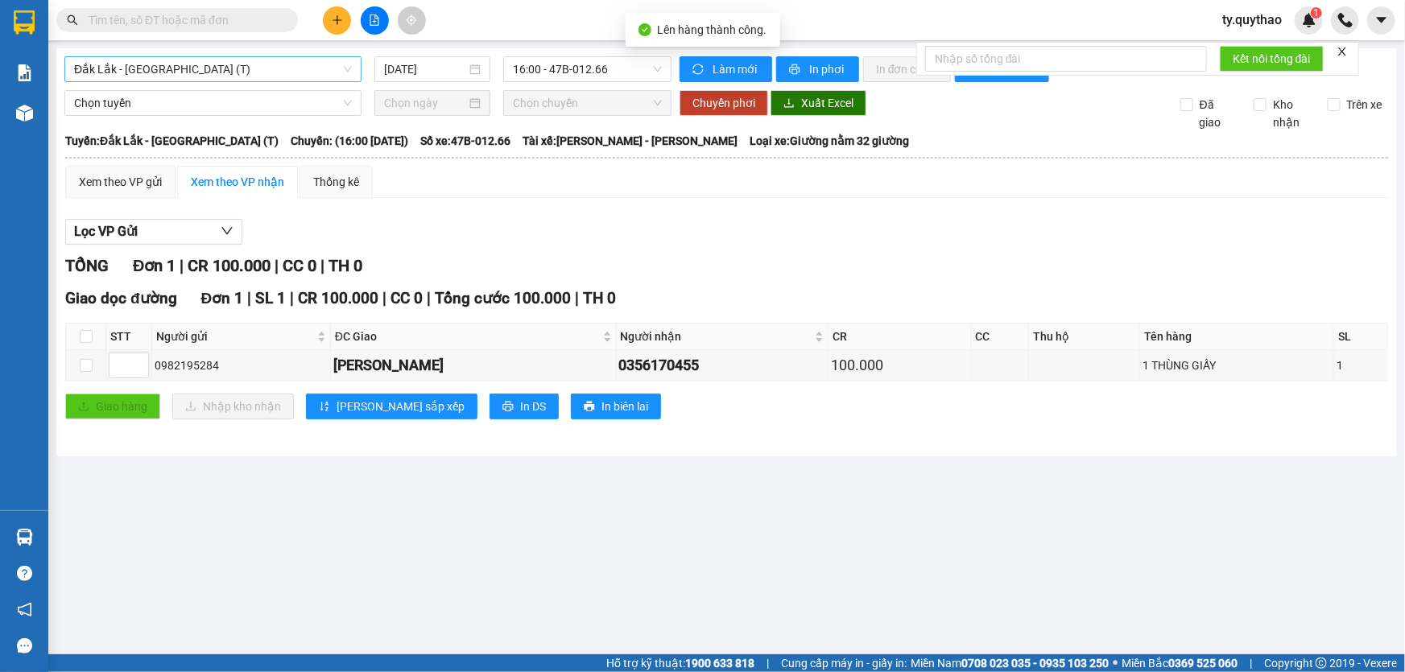
click at [233, 70] on span "Đắk Lắk - [GEOGRAPHIC_DATA] (T)" at bounding box center [213, 69] width 278 height 24
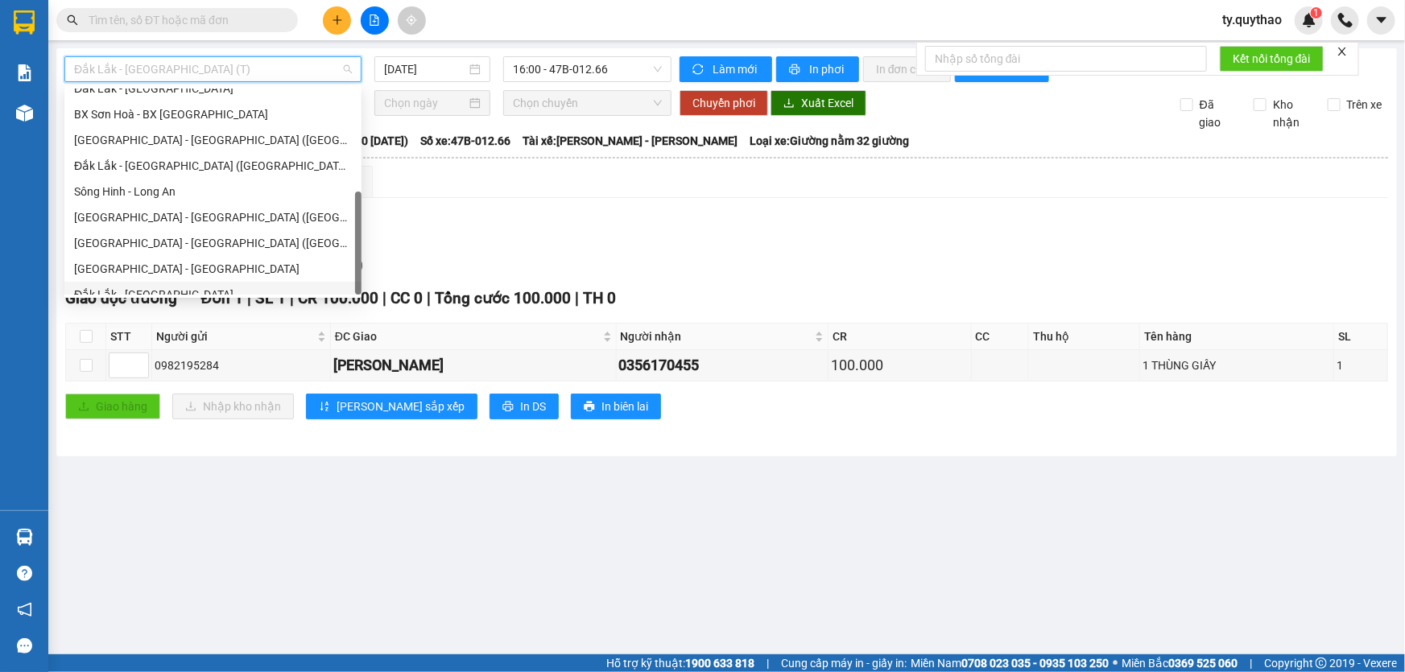
scroll to position [231, 0]
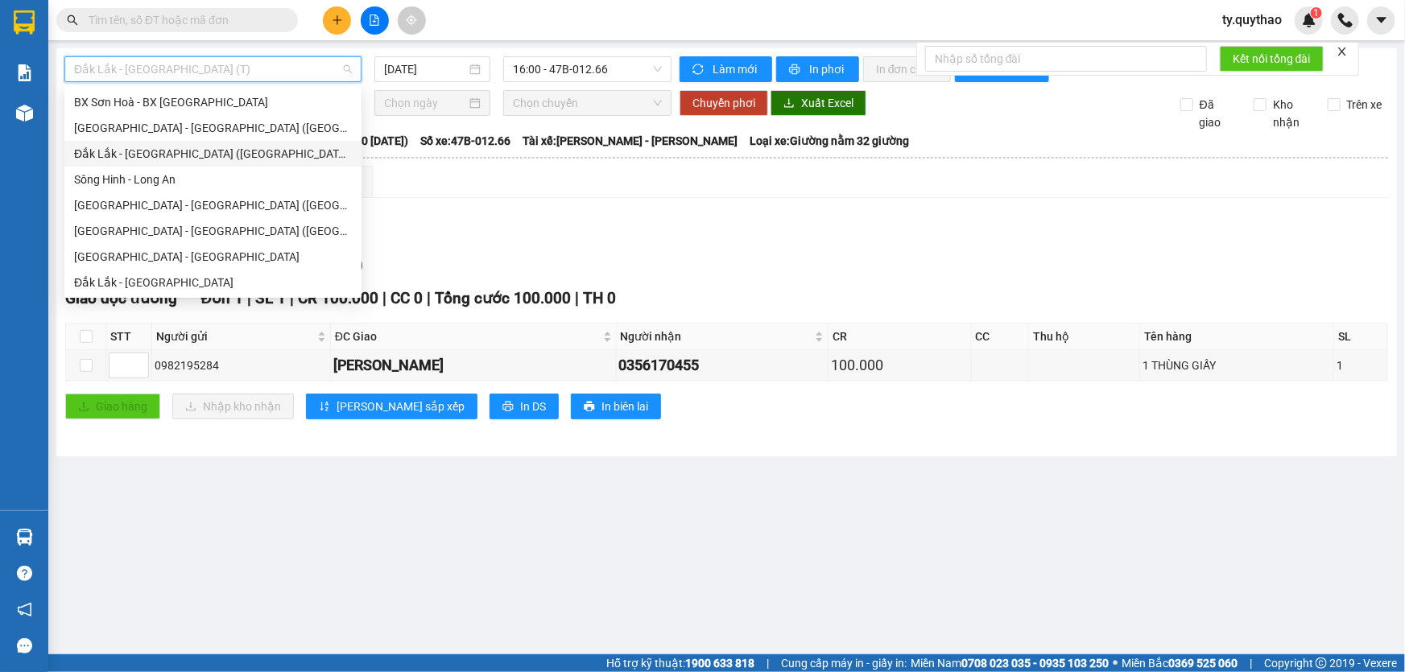
click at [236, 150] on div "Đắk Lắk - [GEOGRAPHIC_DATA] ([GEOGRAPHIC_DATA] mới)" at bounding box center [213, 154] width 278 height 18
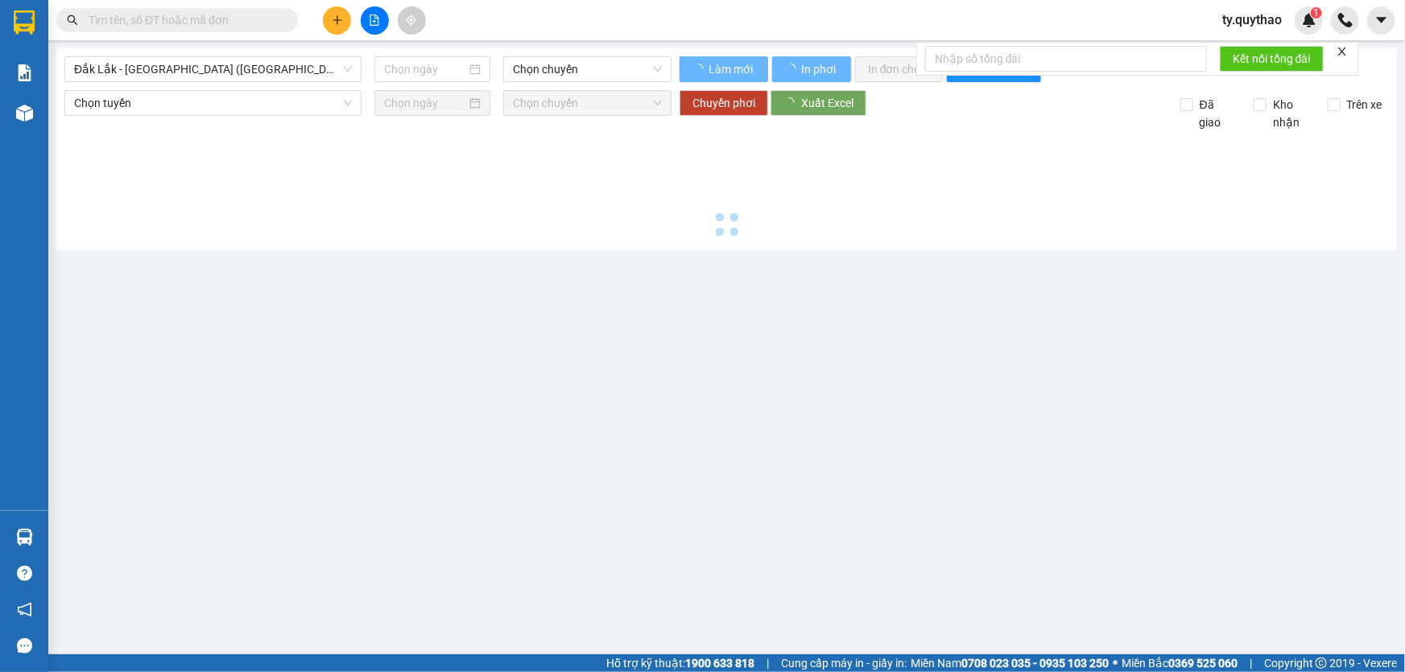
type input "[DATE]"
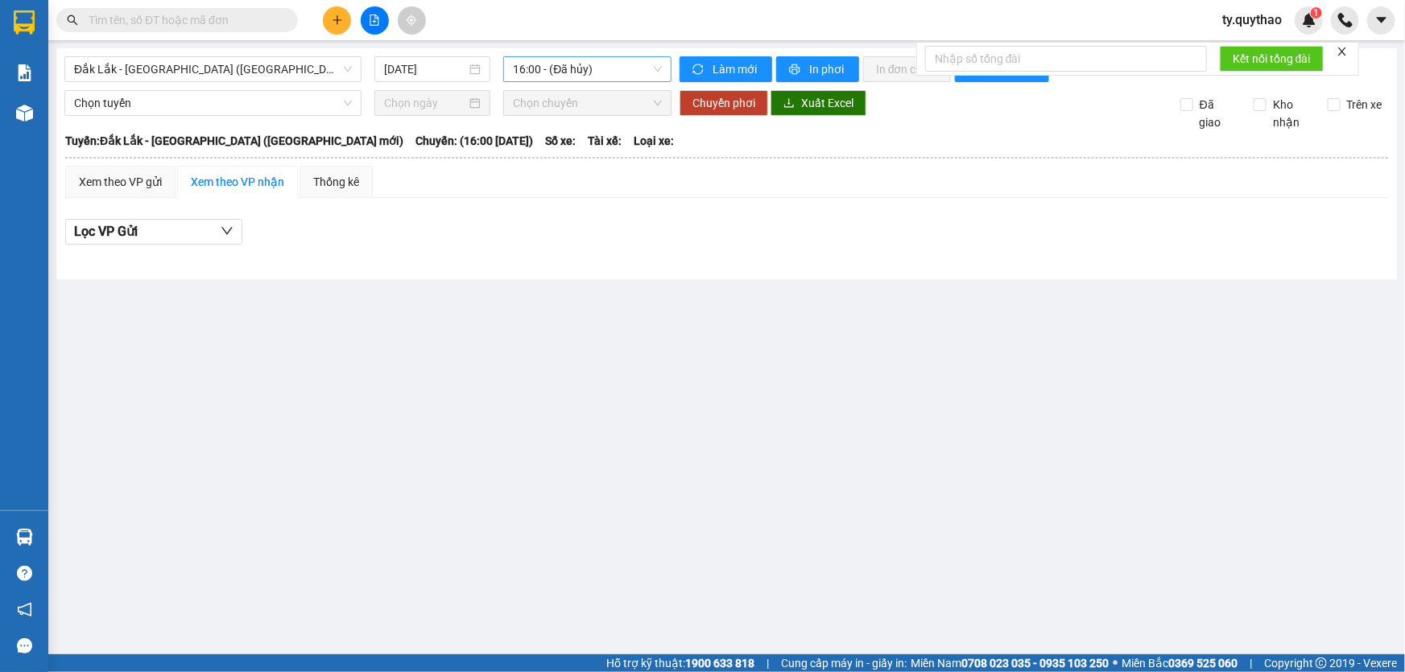
click at [558, 72] on span "16:00 - (Đã hủy)" at bounding box center [587, 69] width 149 height 24
click at [596, 157] on div "16:30 - 47F-005.49" at bounding box center [577, 153] width 126 height 18
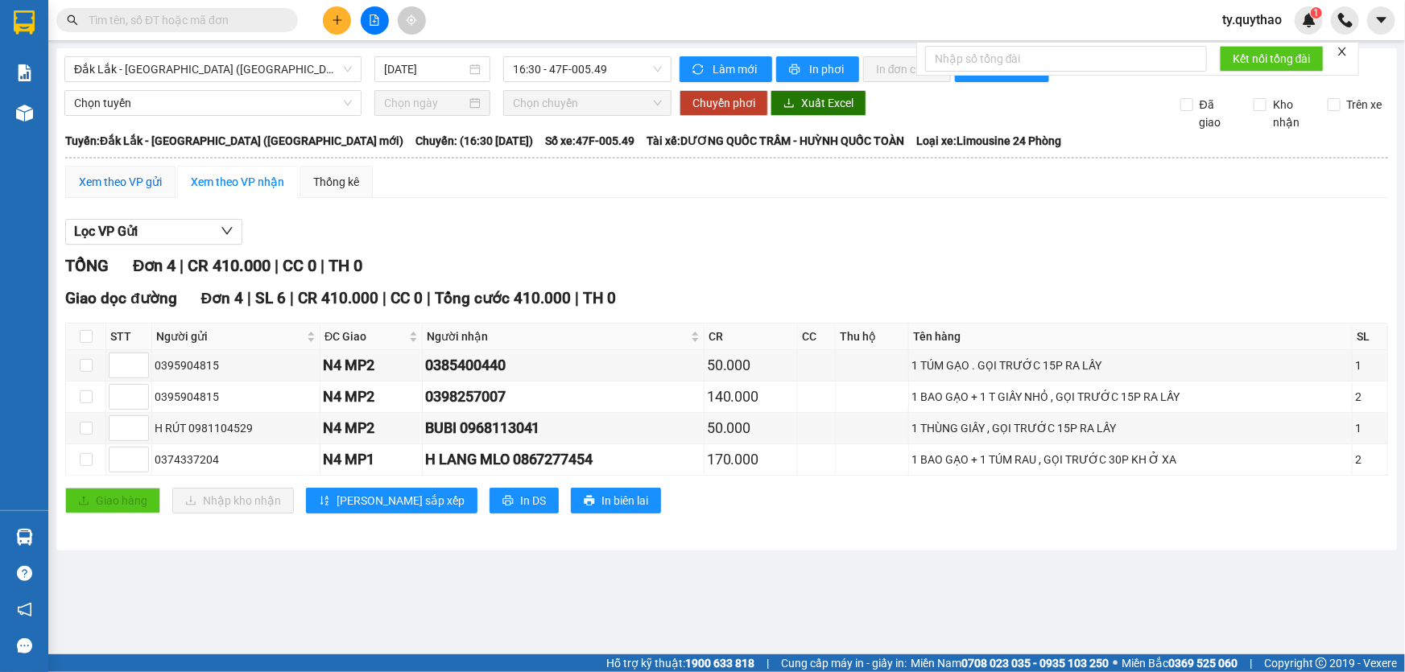
click at [113, 179] on div "Xem theo VP gửi" at bounding box center [120, 182] width 83 height 18
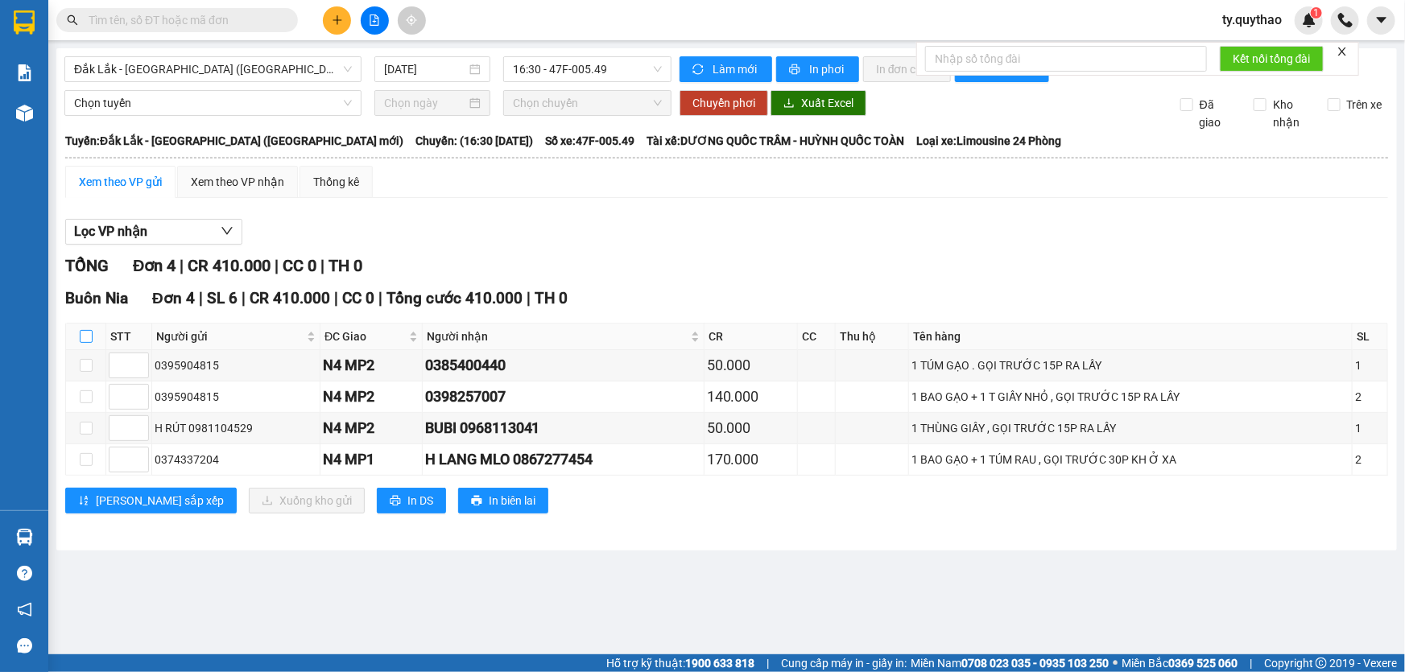
click at [81, 339] on input "checkbox" at bounding box center [86, 336] width 13 height 13
checkbox input "true"
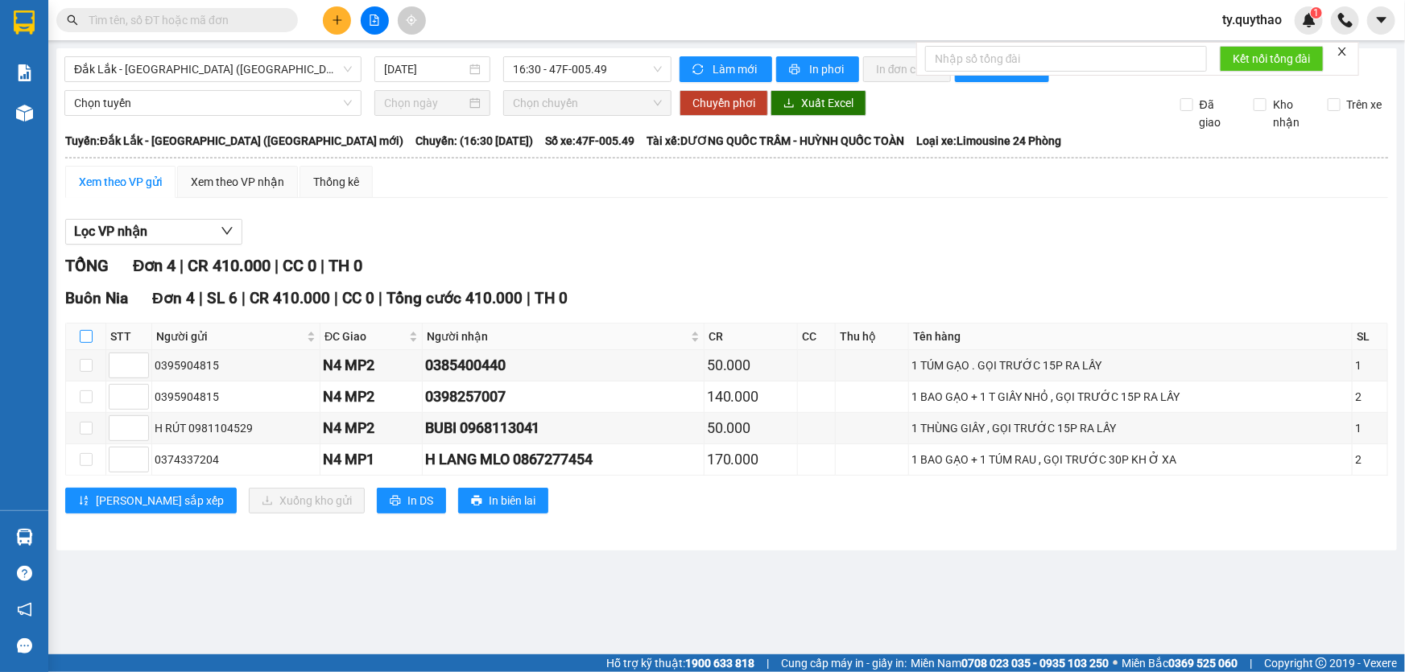
checkbox input "true"
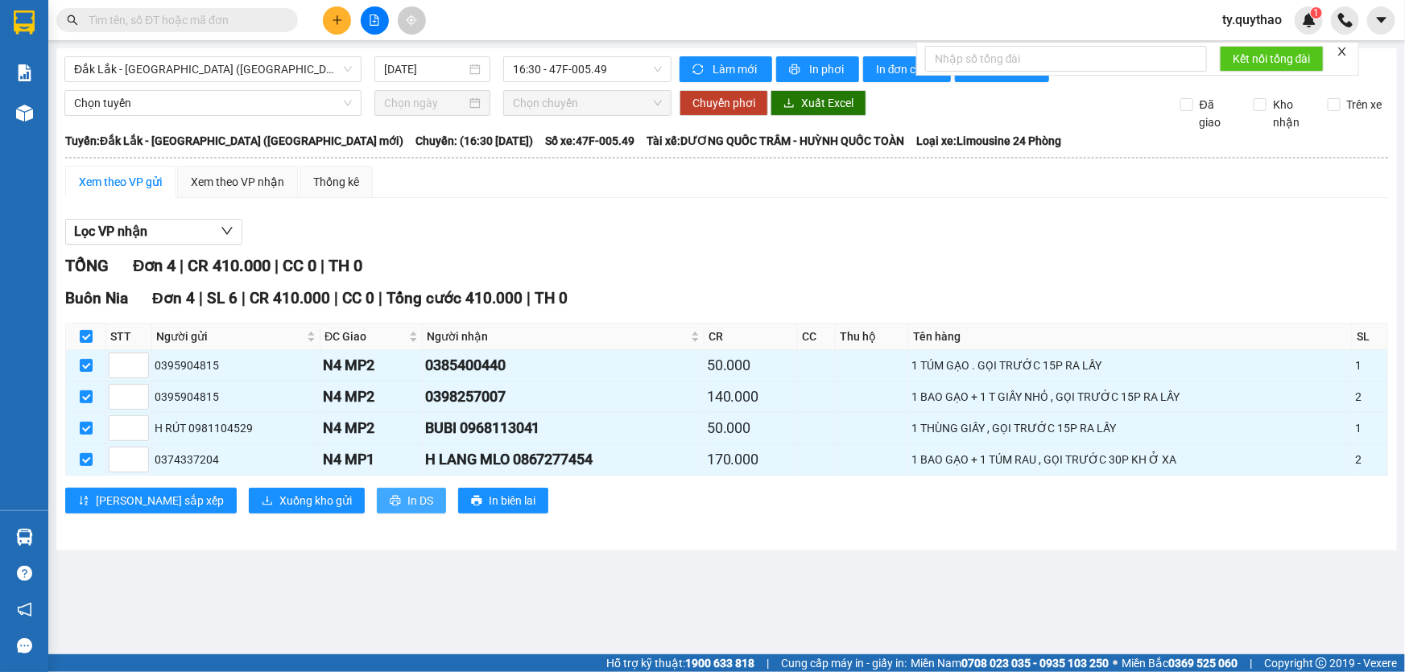
click at [407, 498] on span "In DS" at bounding box center [420, 501] width 26 height 18
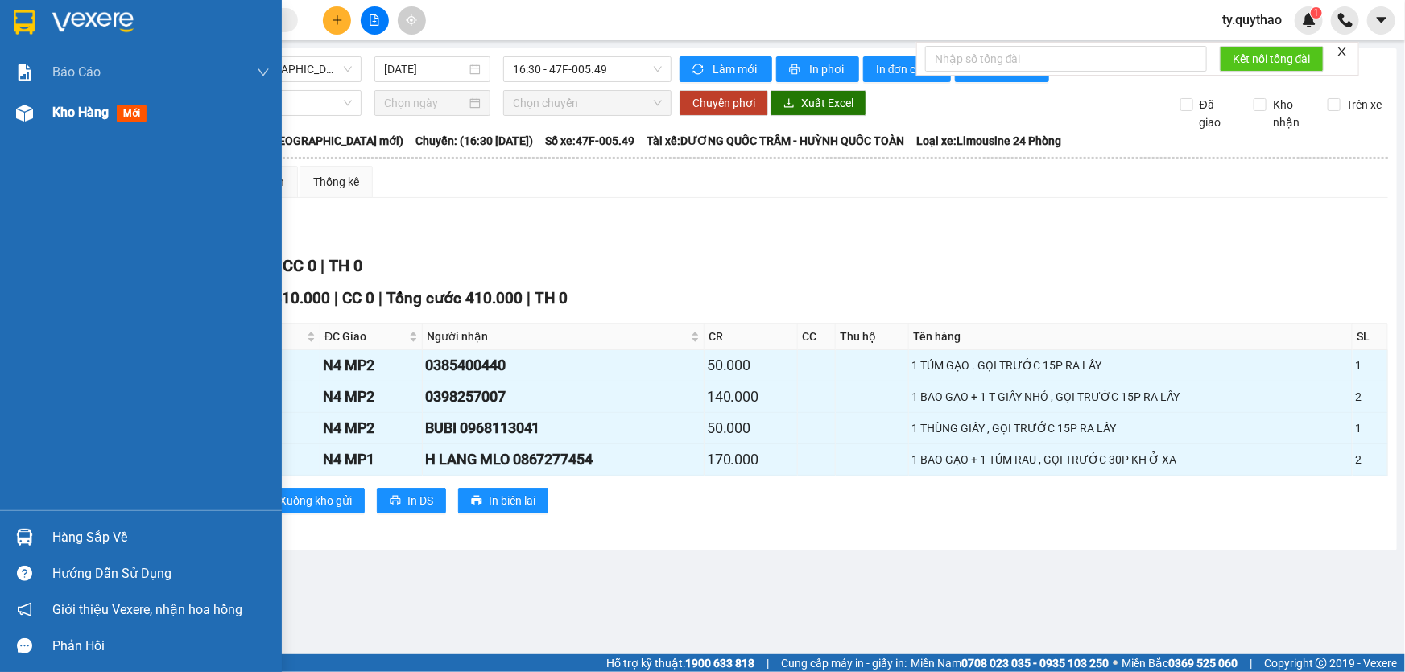
click at [43, 109] on div "Kho hàng mới" at bounding box center [141, 113] width 282 height 40
drag, startPoint x: 43, startPoint y: 109, endPoint x: 67, endPoint y: 101, distance: 25.5
click at [43, 109] on div "Kho hàng mới" at bounding box center [141, 113] width 282 height 40
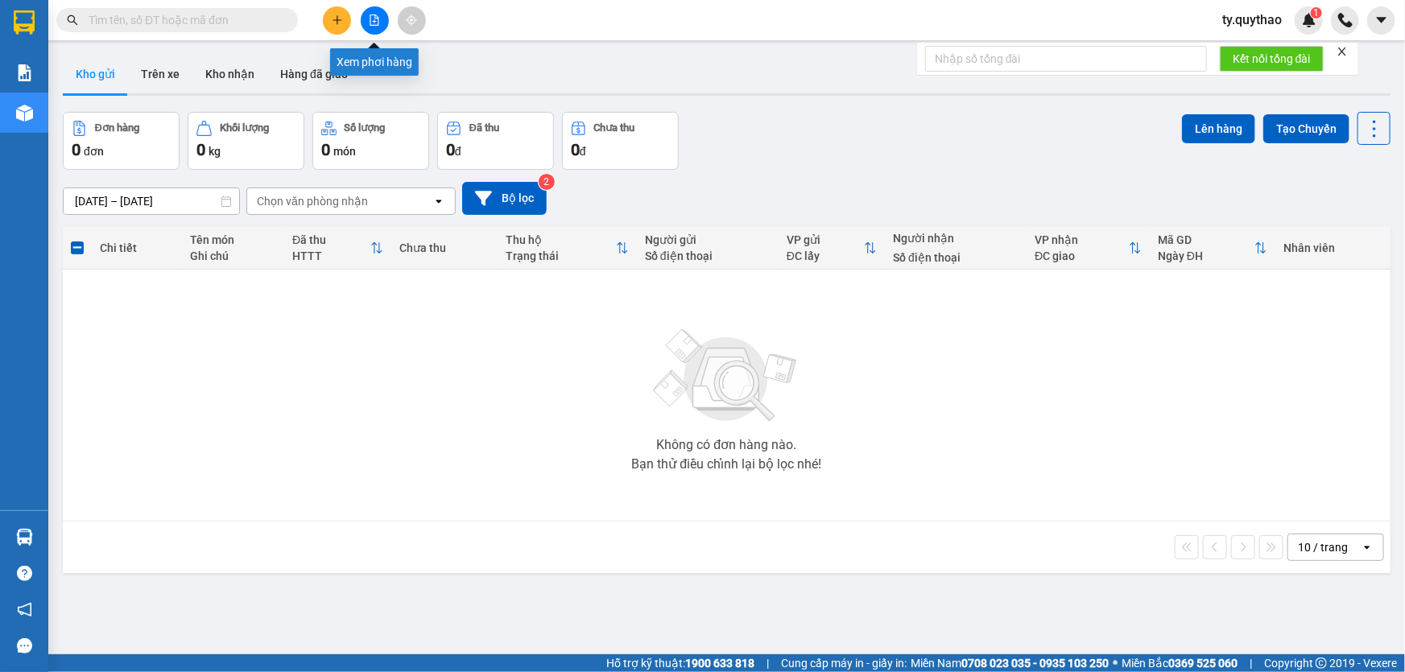
click at [382, 13] on button at bounding box center [375, 20] width 28 height 28
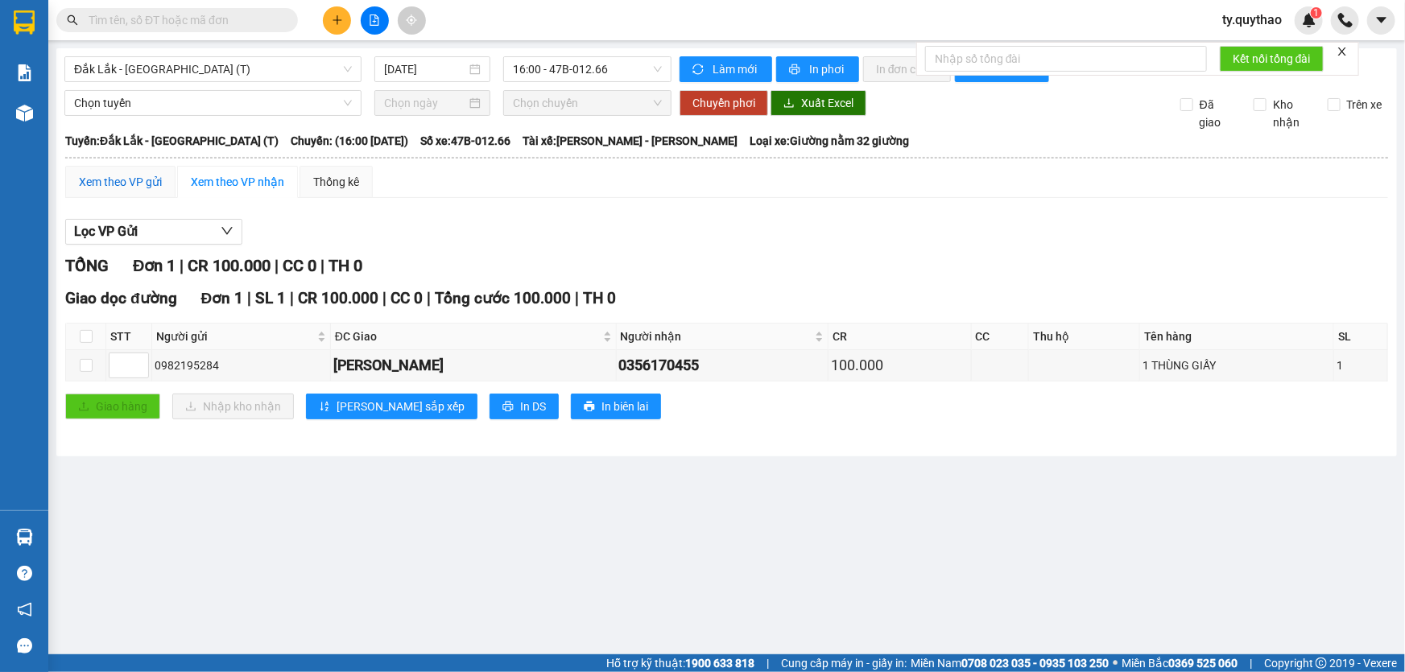
click at [122, 184] on div "Xem theo VP gửi" at bounding box center [120, 182] width 83 height 18
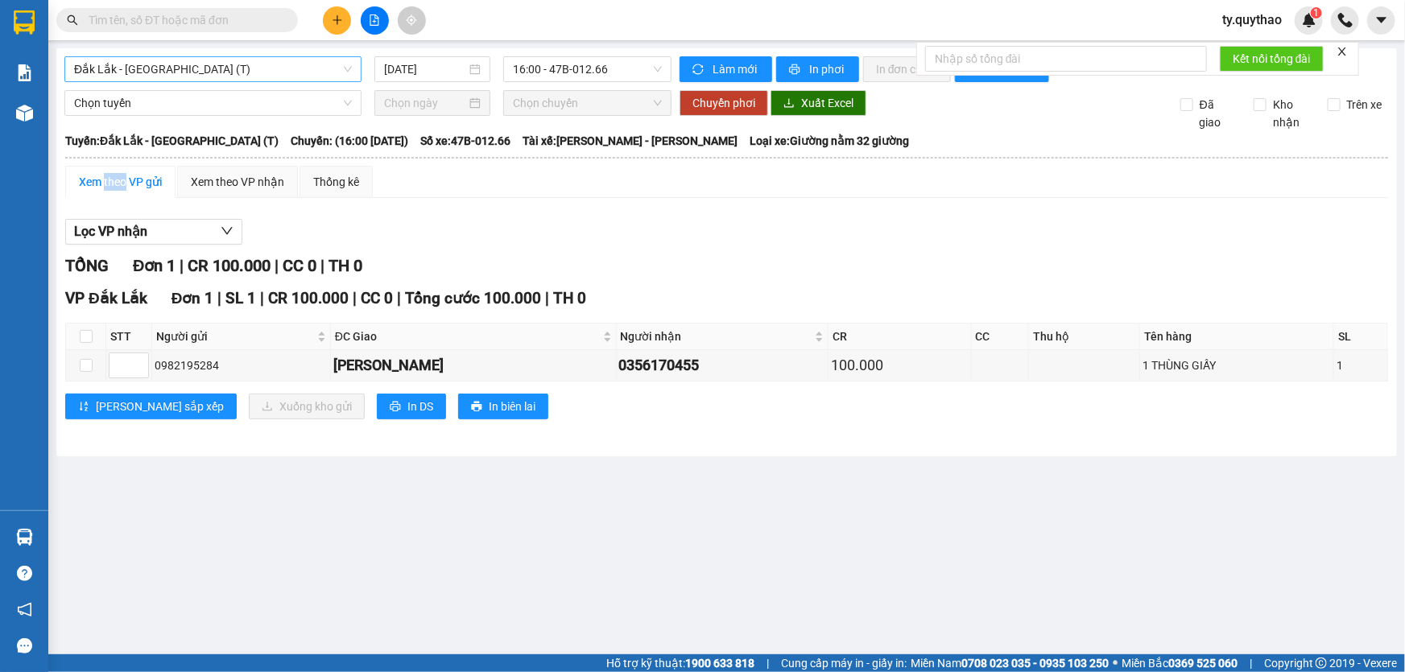
click at [198, 75] on span "Đắk Lắk - [GEOGRAPHIC_DATA] (T)" at bounding box center [213, 69] width 278 height 24
click at [221, 62] on span "Đắk Lắk - [GEOGRAPHIC_DATA] (T)" at bounding box center [213, 69] width 278 height 24
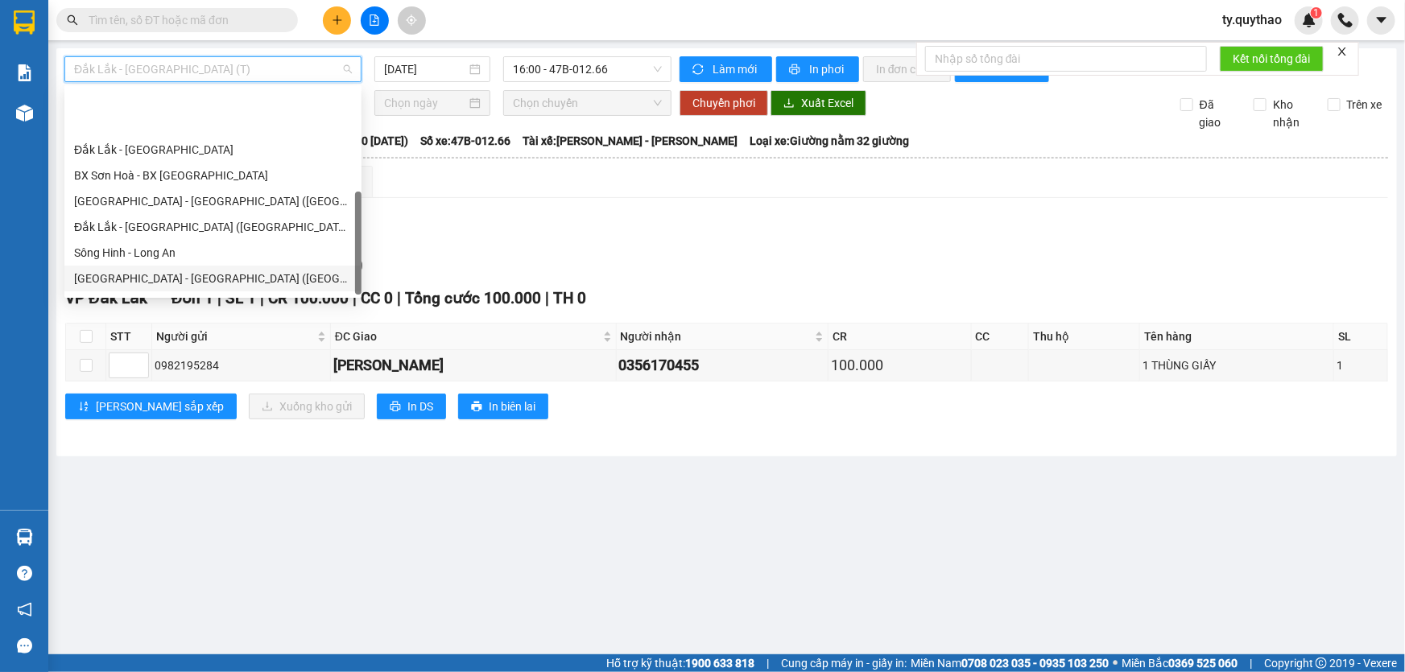
scroll to position [231, 0]
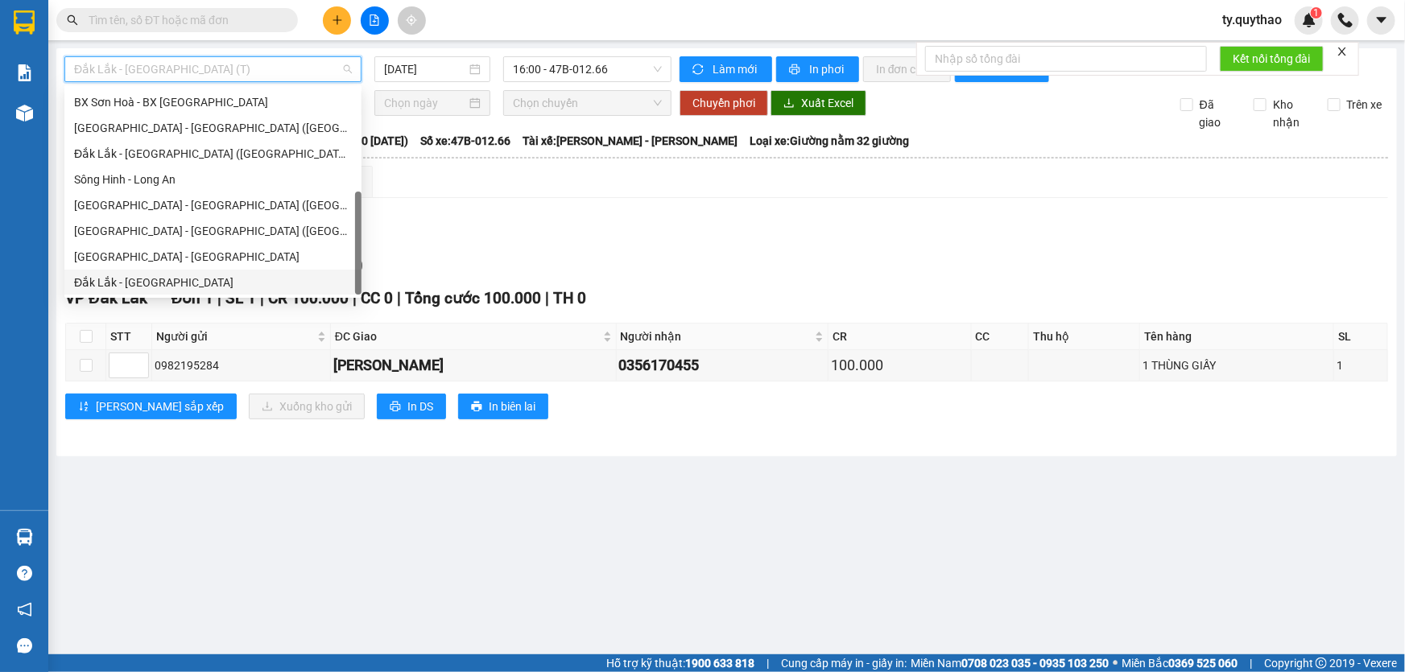
click at [184, 279] on div "Đắk Lắk - [GEOGRAPHIC_DATA]" at bounding box center [213, 283] width 278 height 18
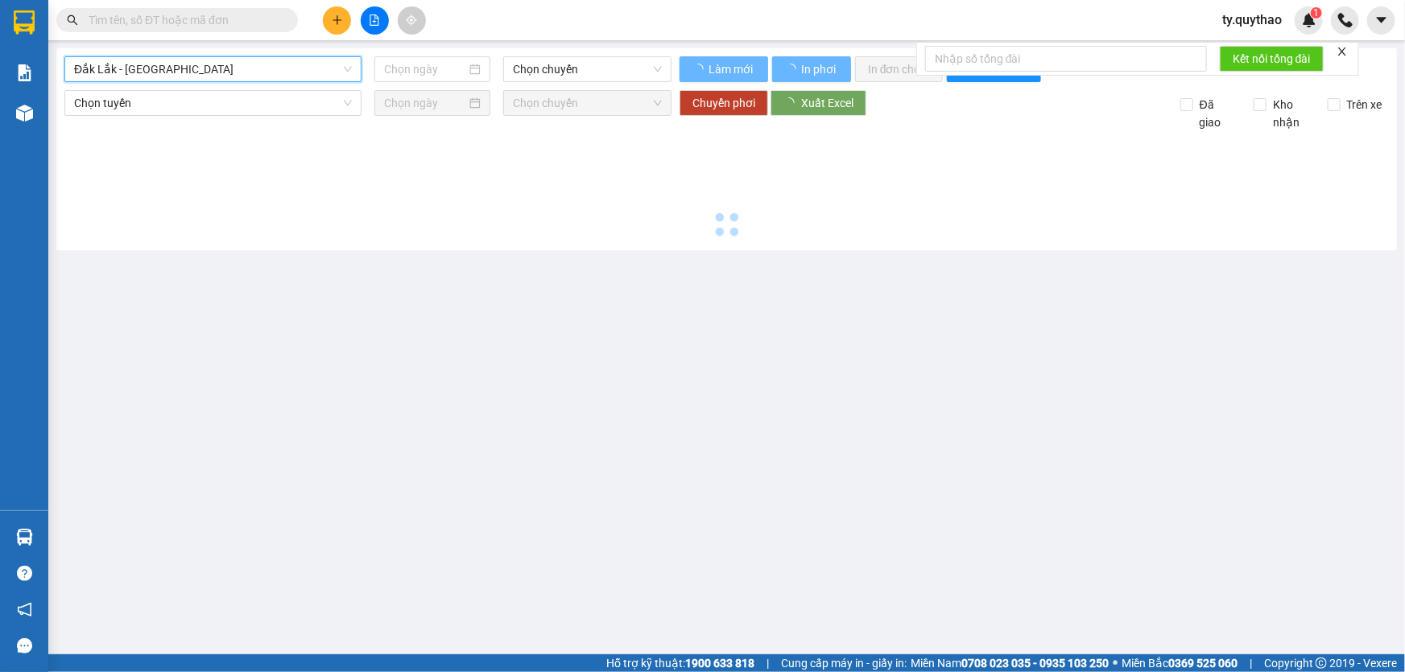
type input "[DATE]"
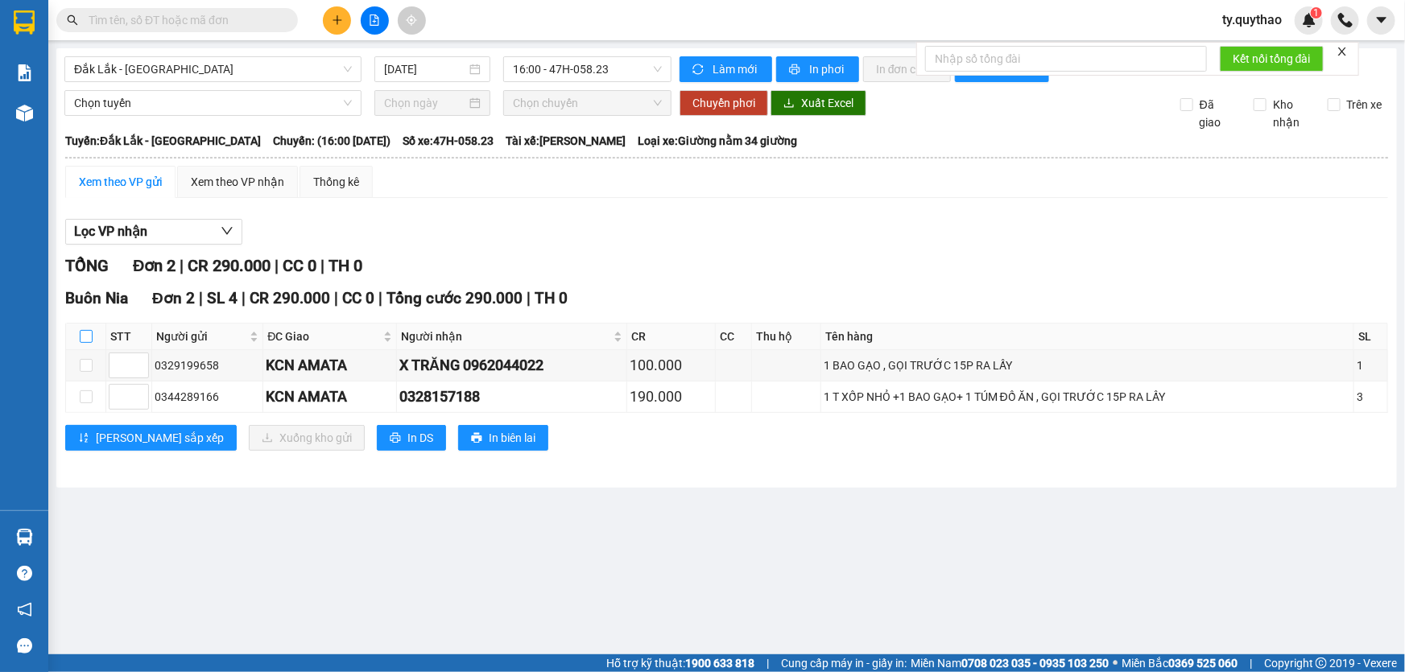
click at [88, 336] on input "checkbox" at bounding box center [86, 336] width 13 height 13
checkbox input "true"
